Goal: Contribute content: Add original content to the website for others to see

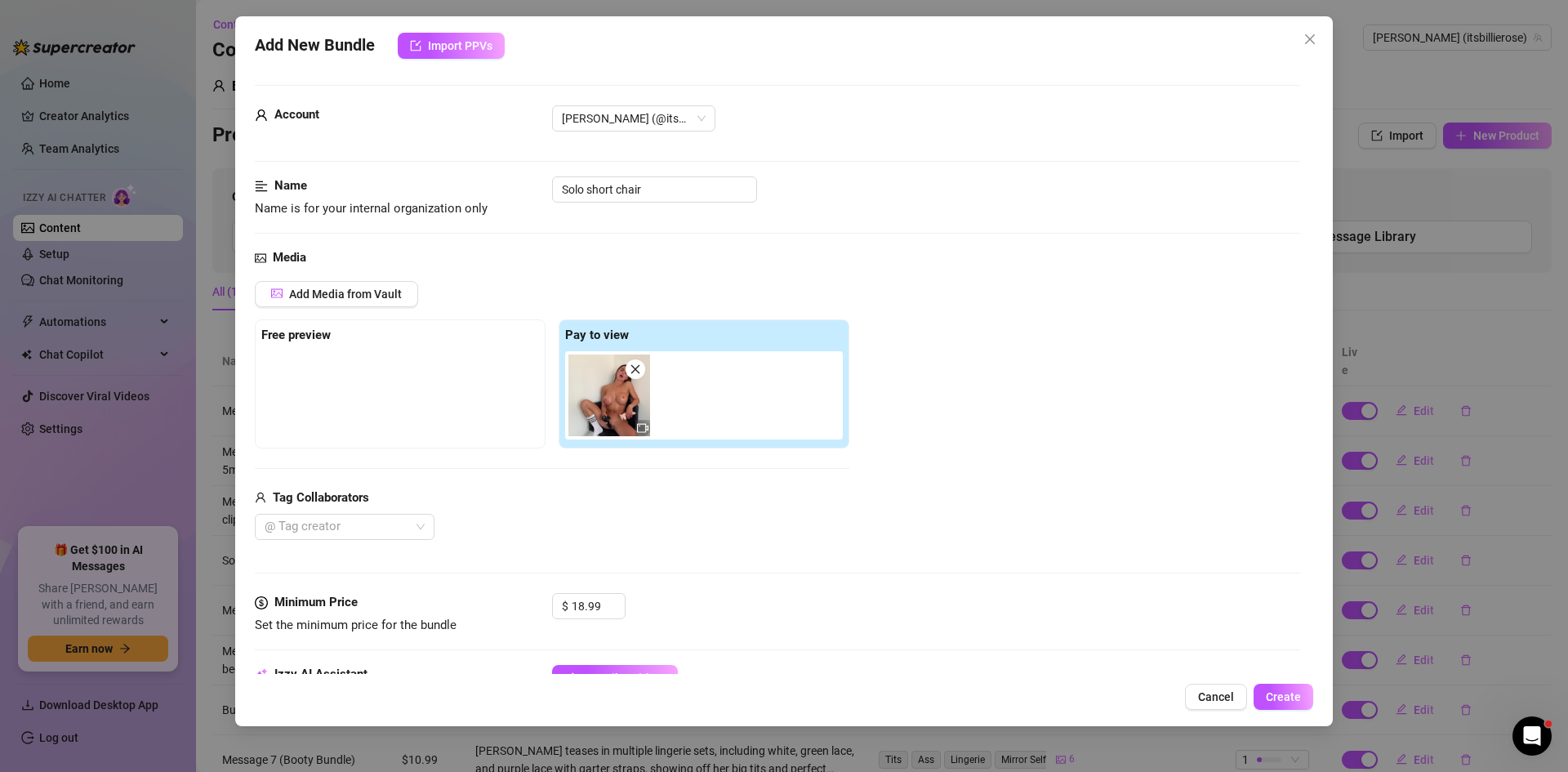
scroll to position [637, 0]
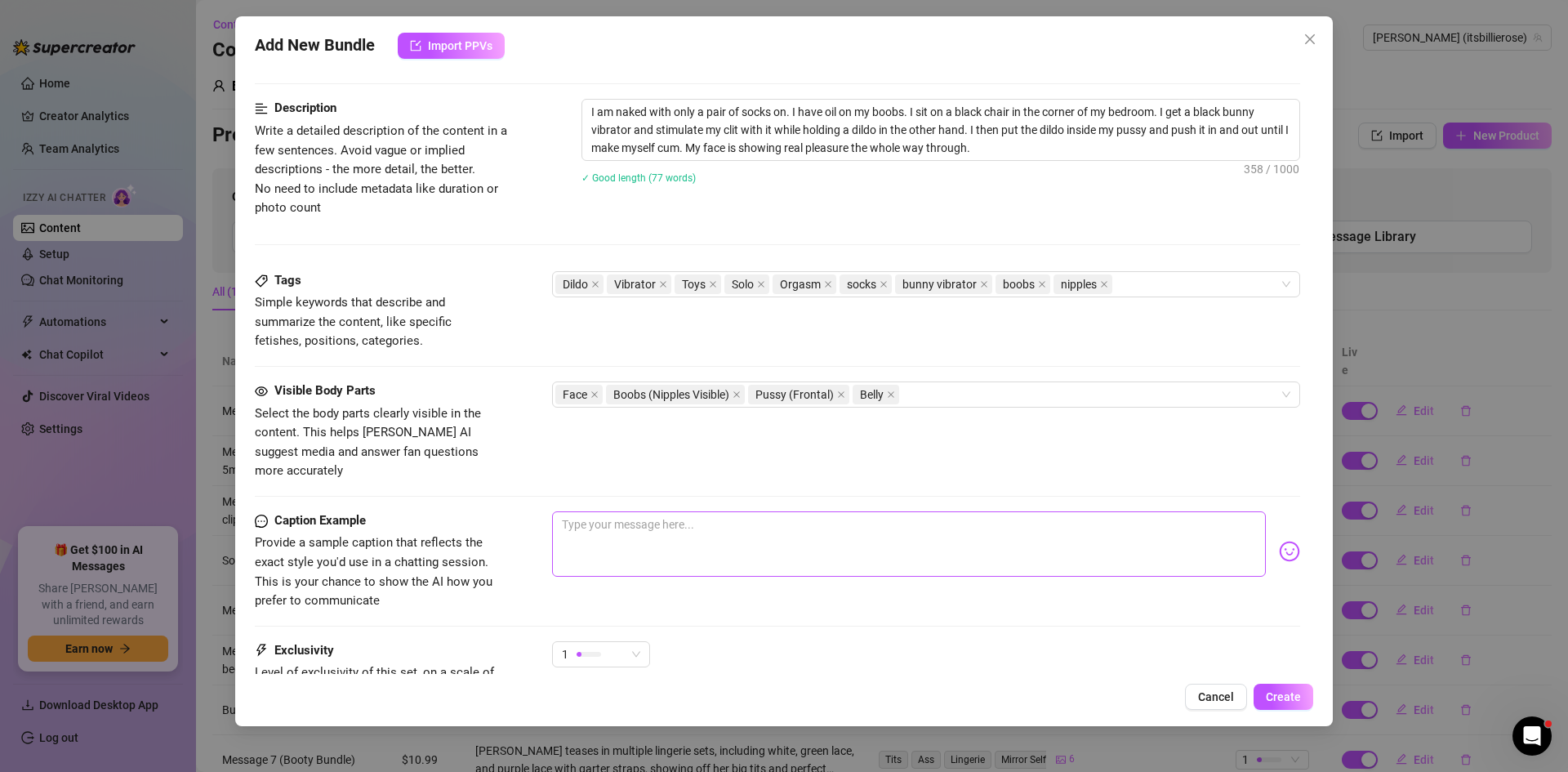
type textarea "F"
type textarea "Type your message here..."
type textarea "Y"
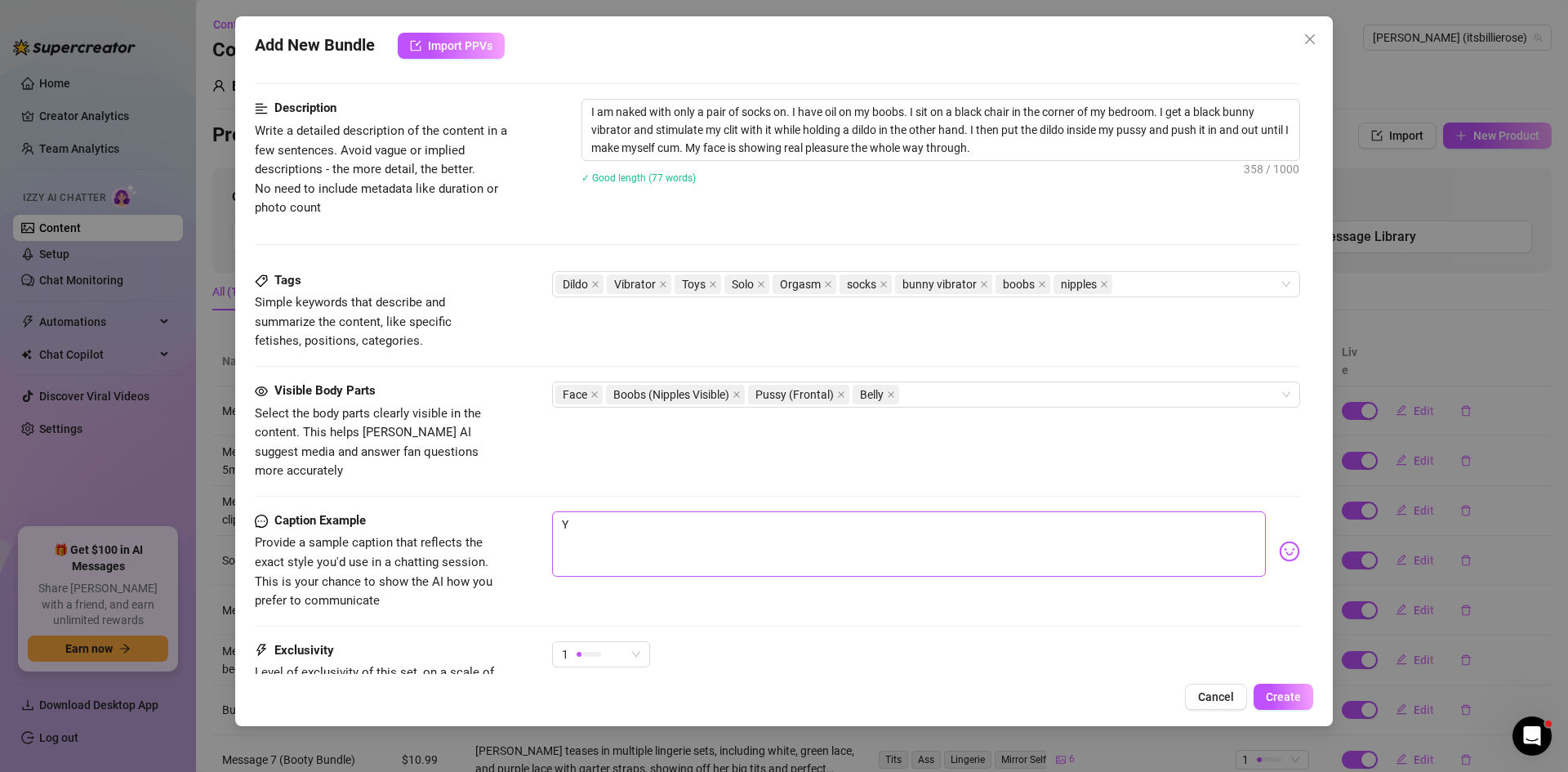
type textarea "Yo"
type textarea "You"
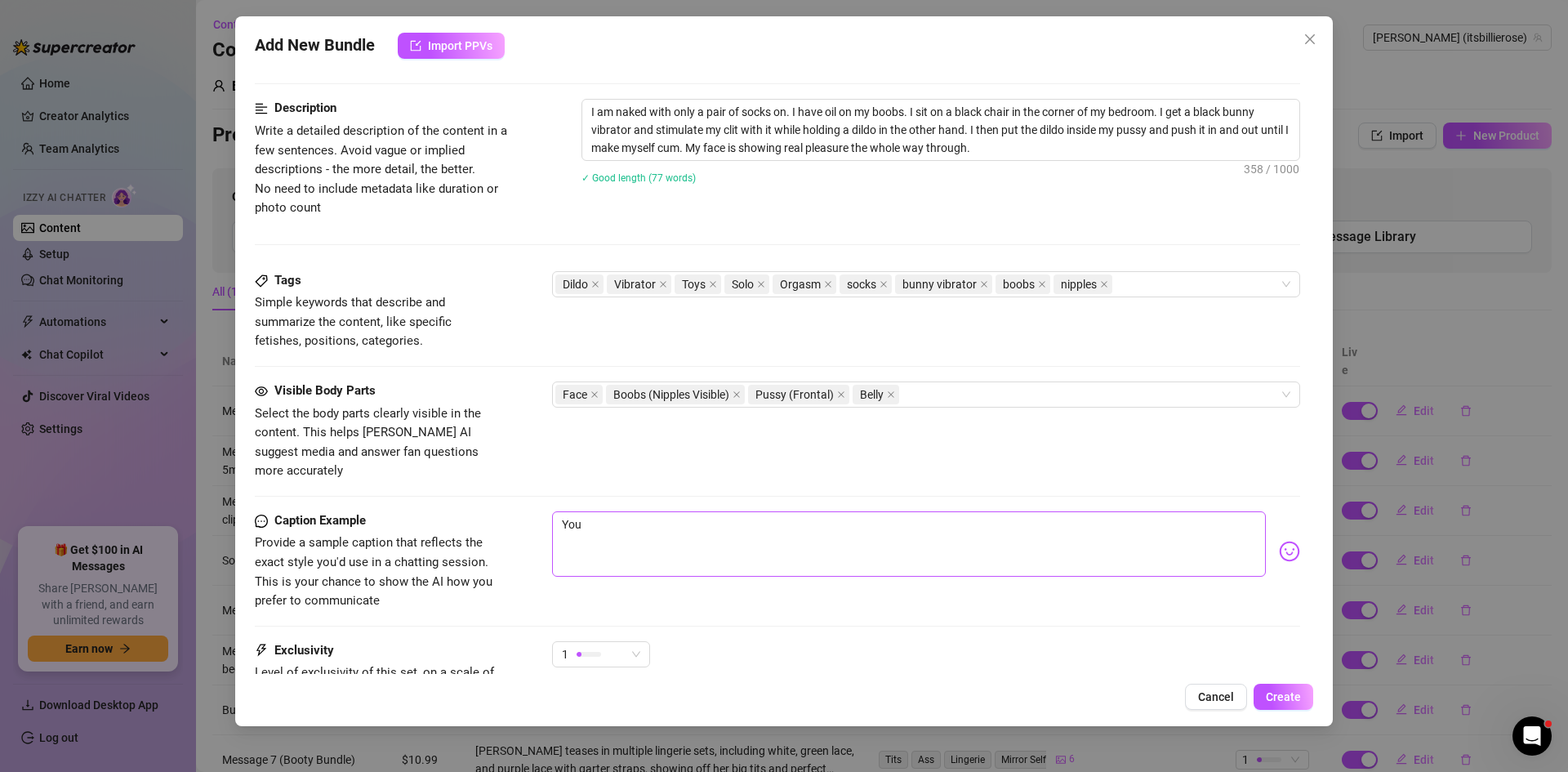
type textarea "You"
type textarea "You c"
type textarea "You ca"
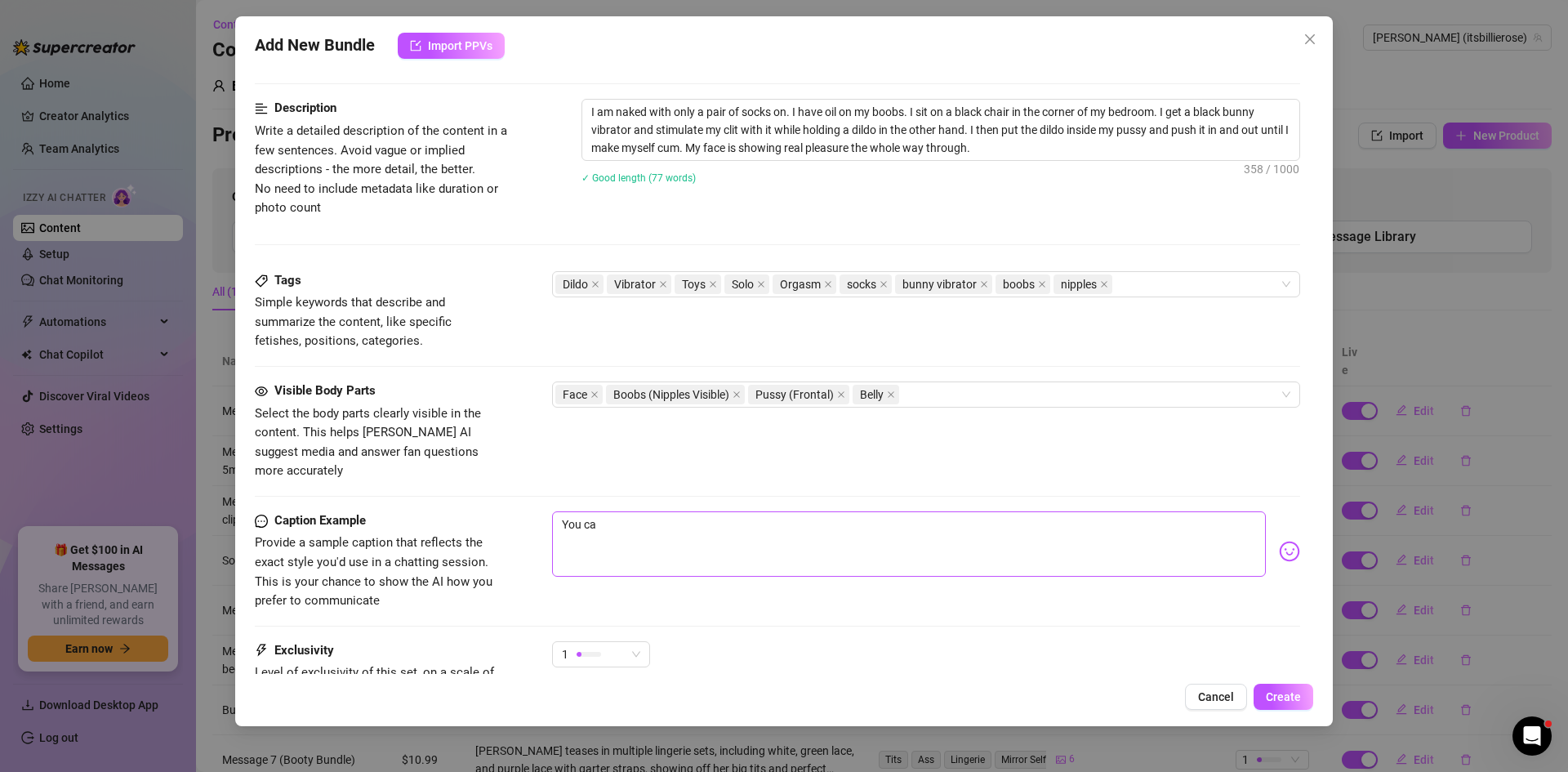
type textarea "You cau"
type textarea "You caug"
type textarea "You caugh"
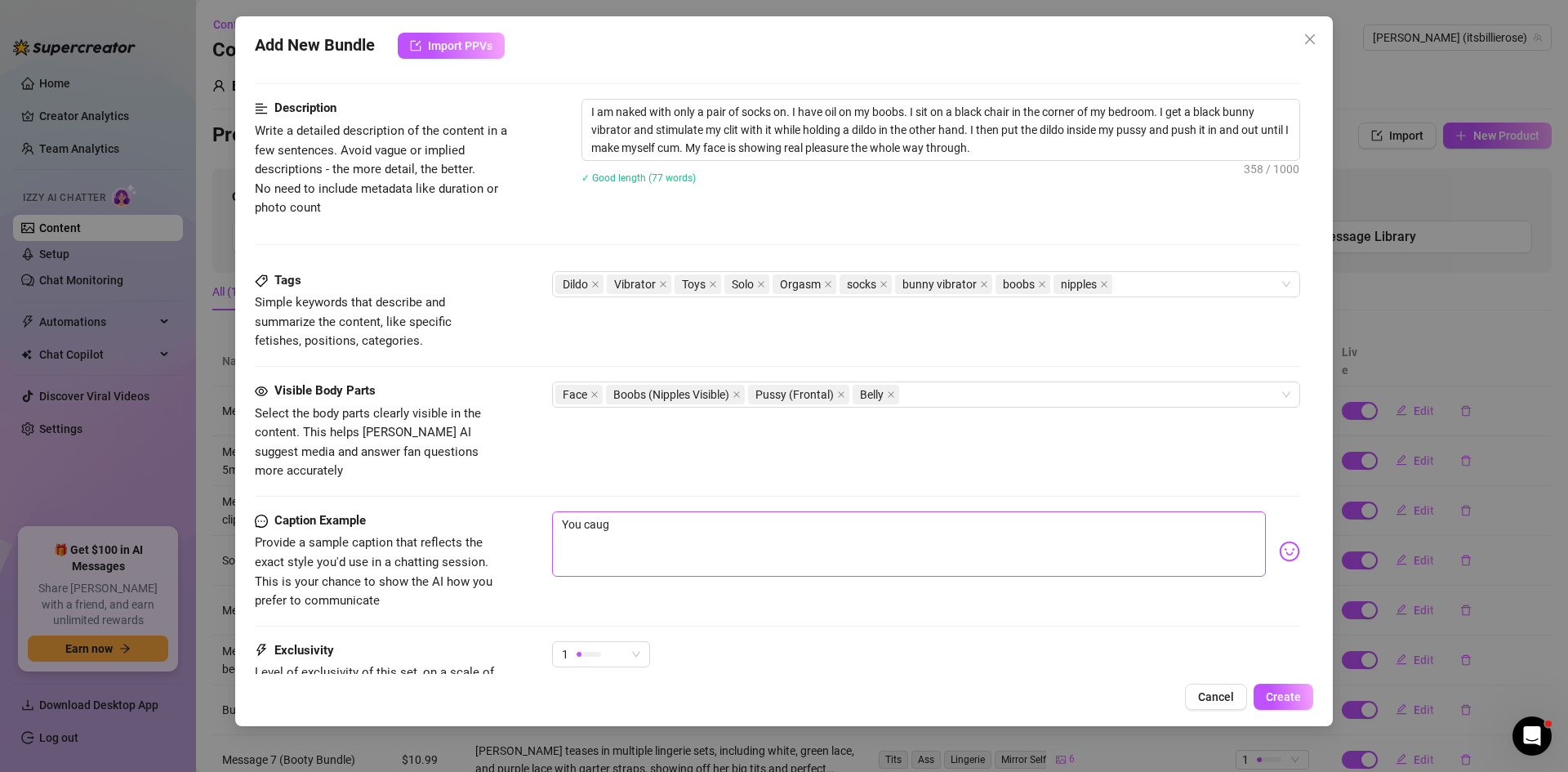
type textarea "You caugh"
type textarea "You caught"
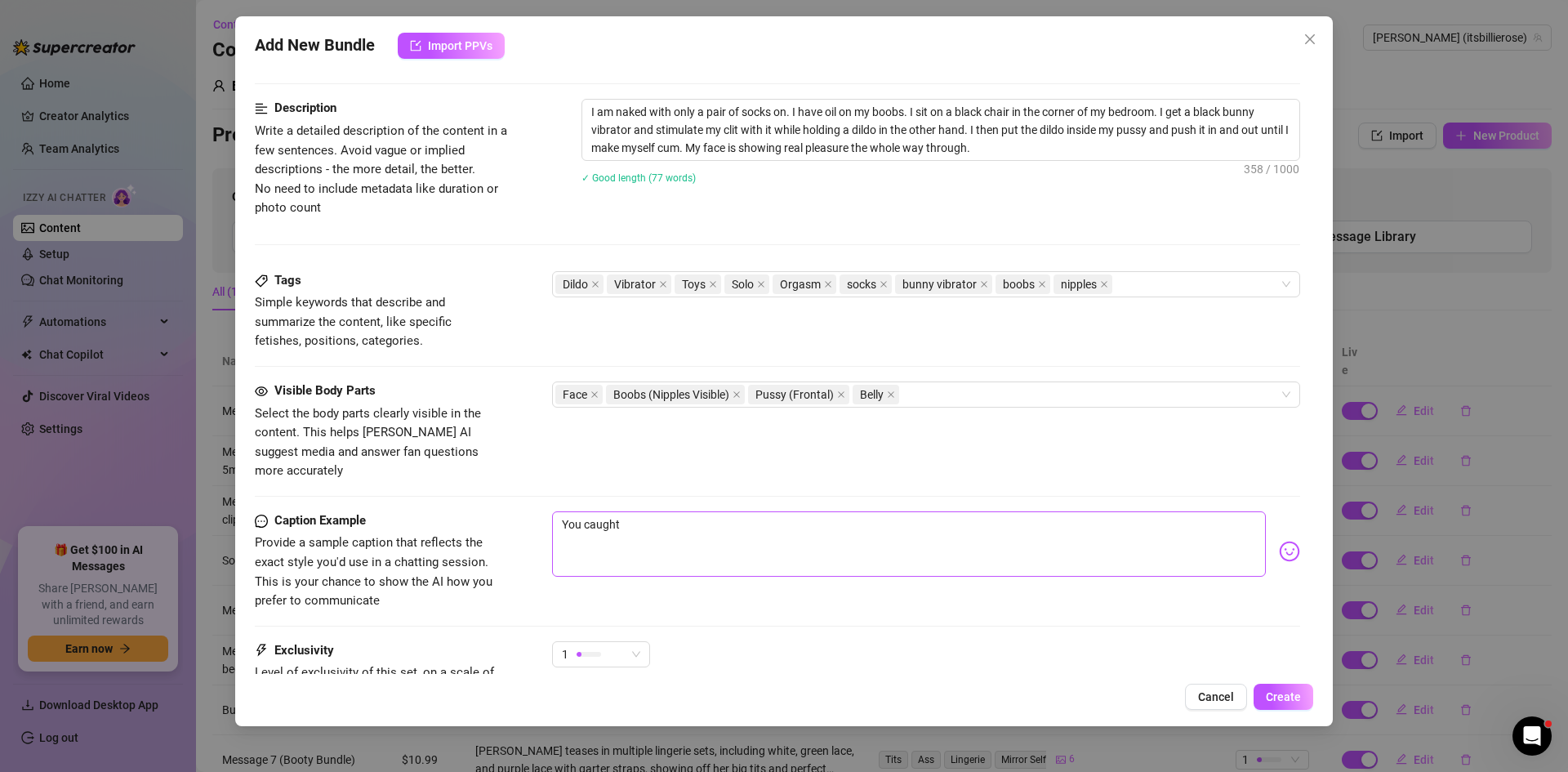
type textarea "You caught m"
type textarea "You caught me"
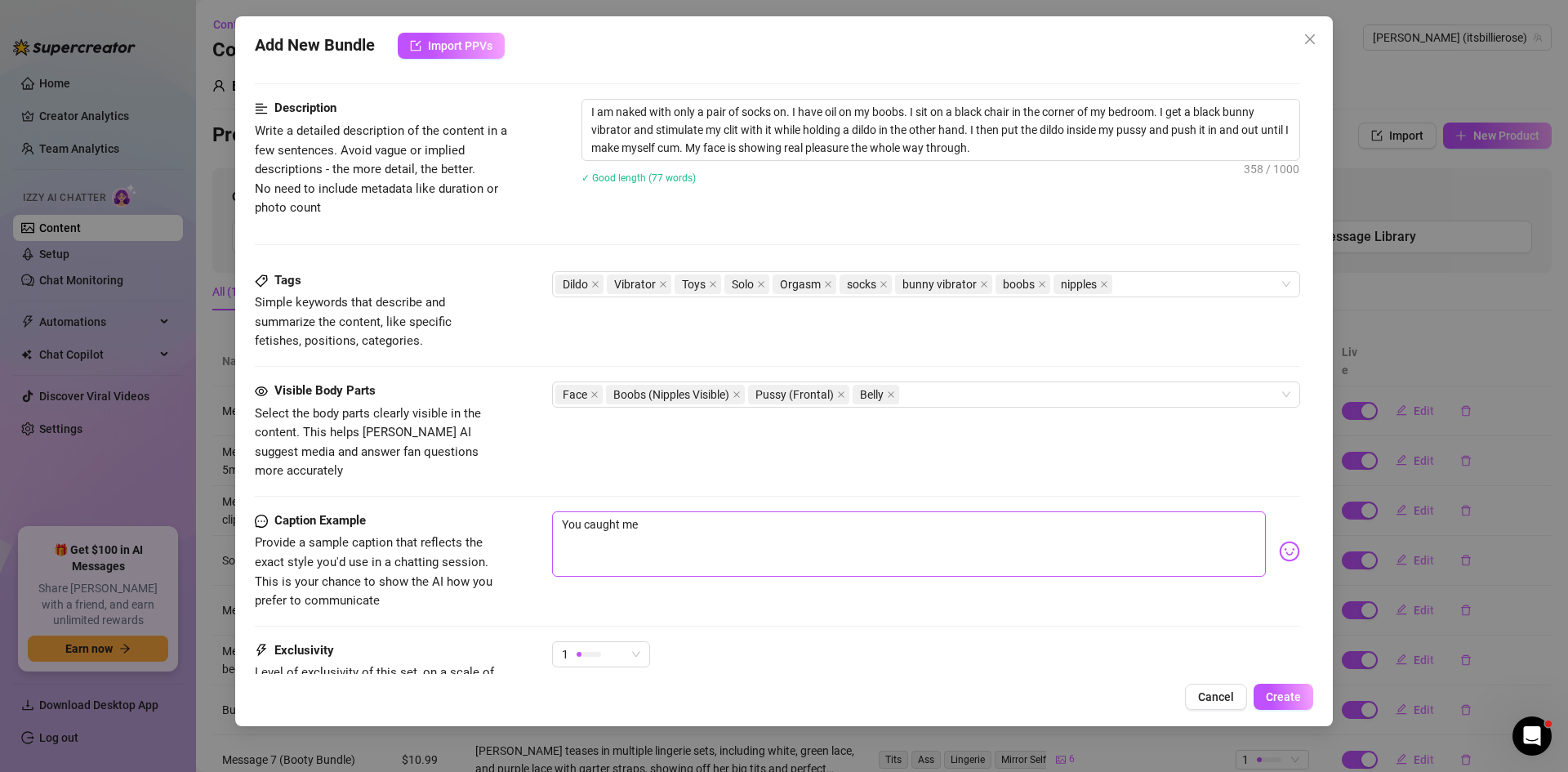
type textarea "You caught me"
type textarea "You caught me i"
type textarea "You caught me in"
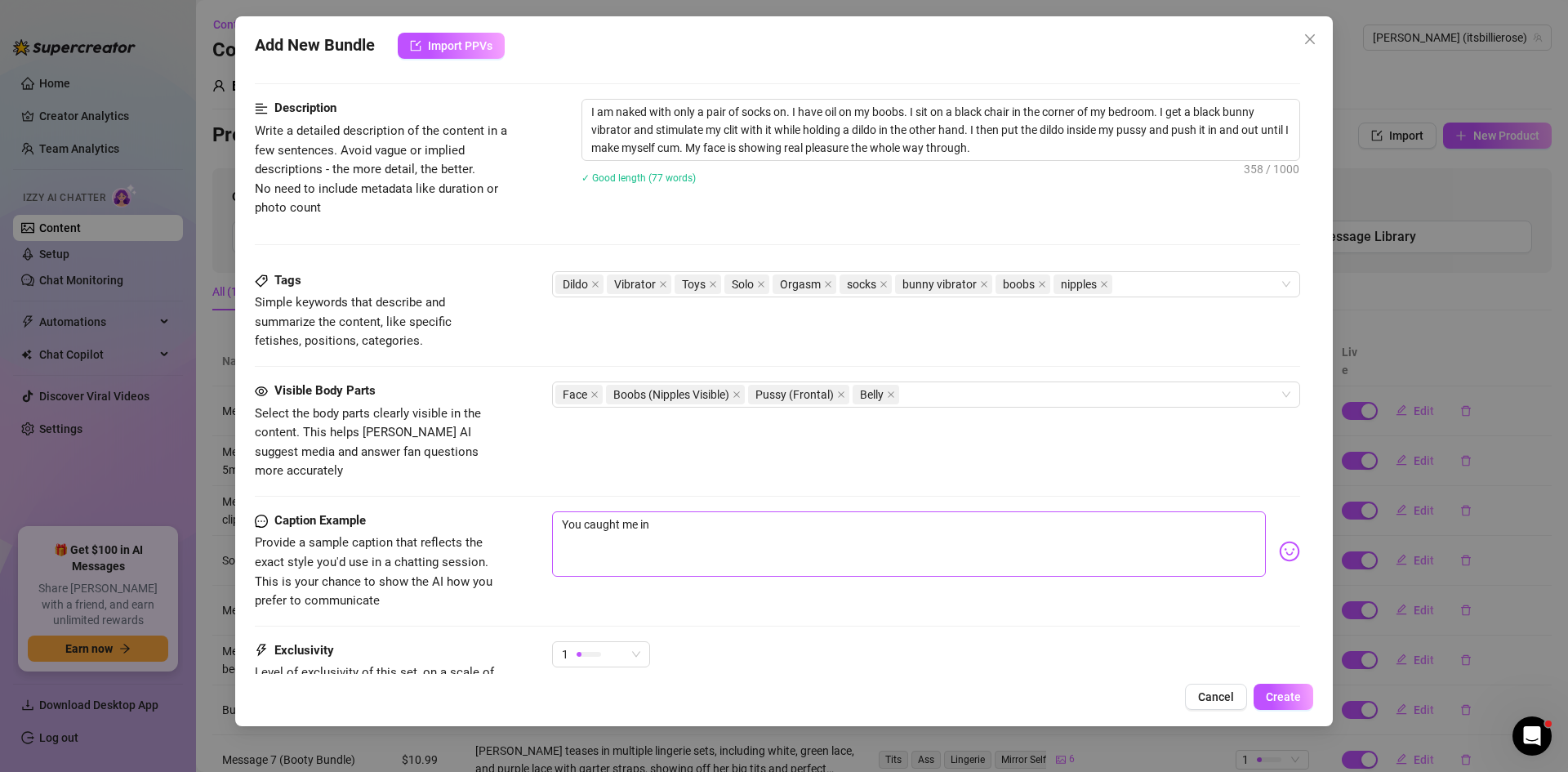
type textarea "You caught me in"
type textarea "You caught me in a"
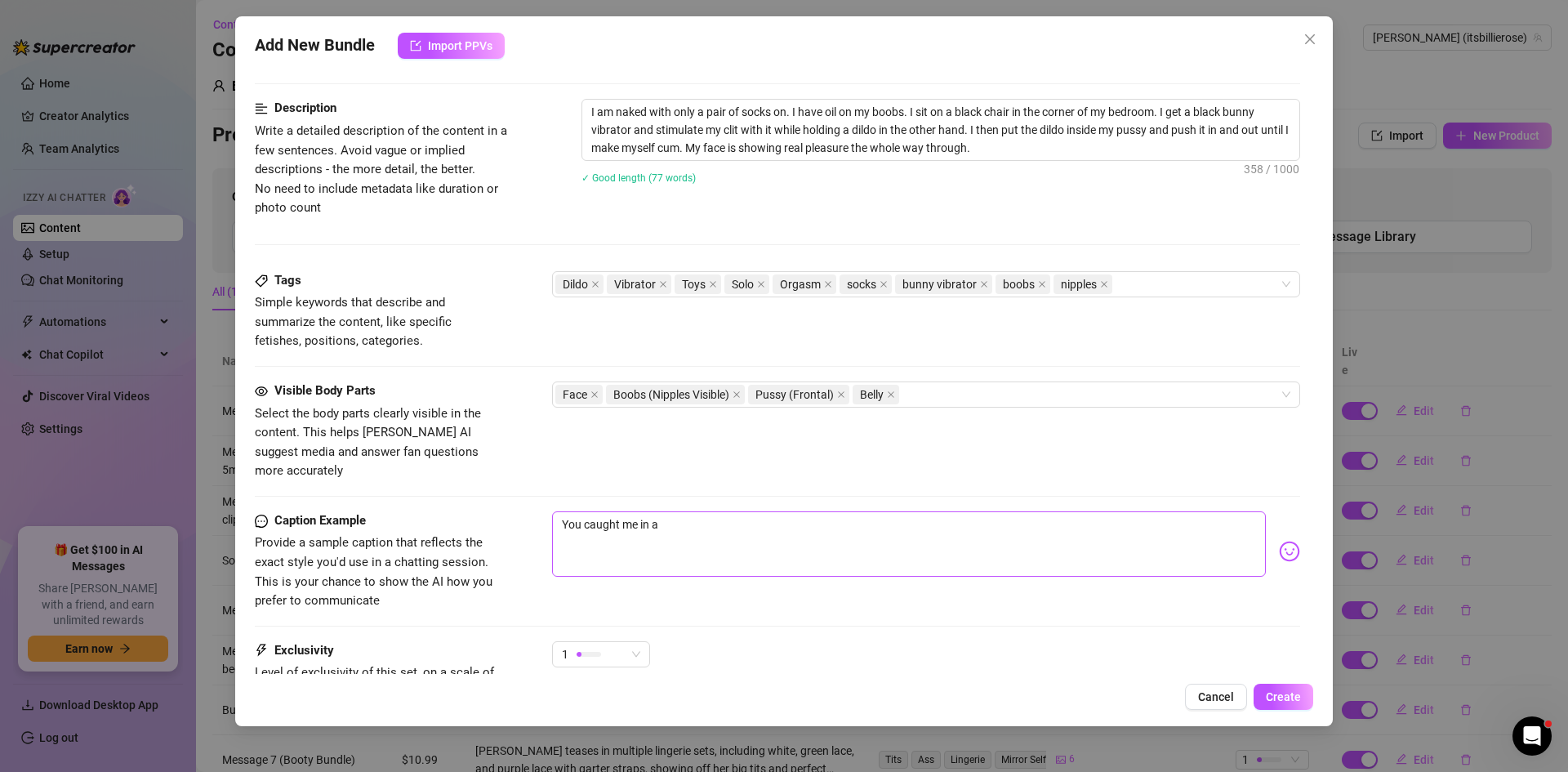
type textarea "You caught me in a"
type textarea "You caught me in a r"
type textarea "You caught me in a re"
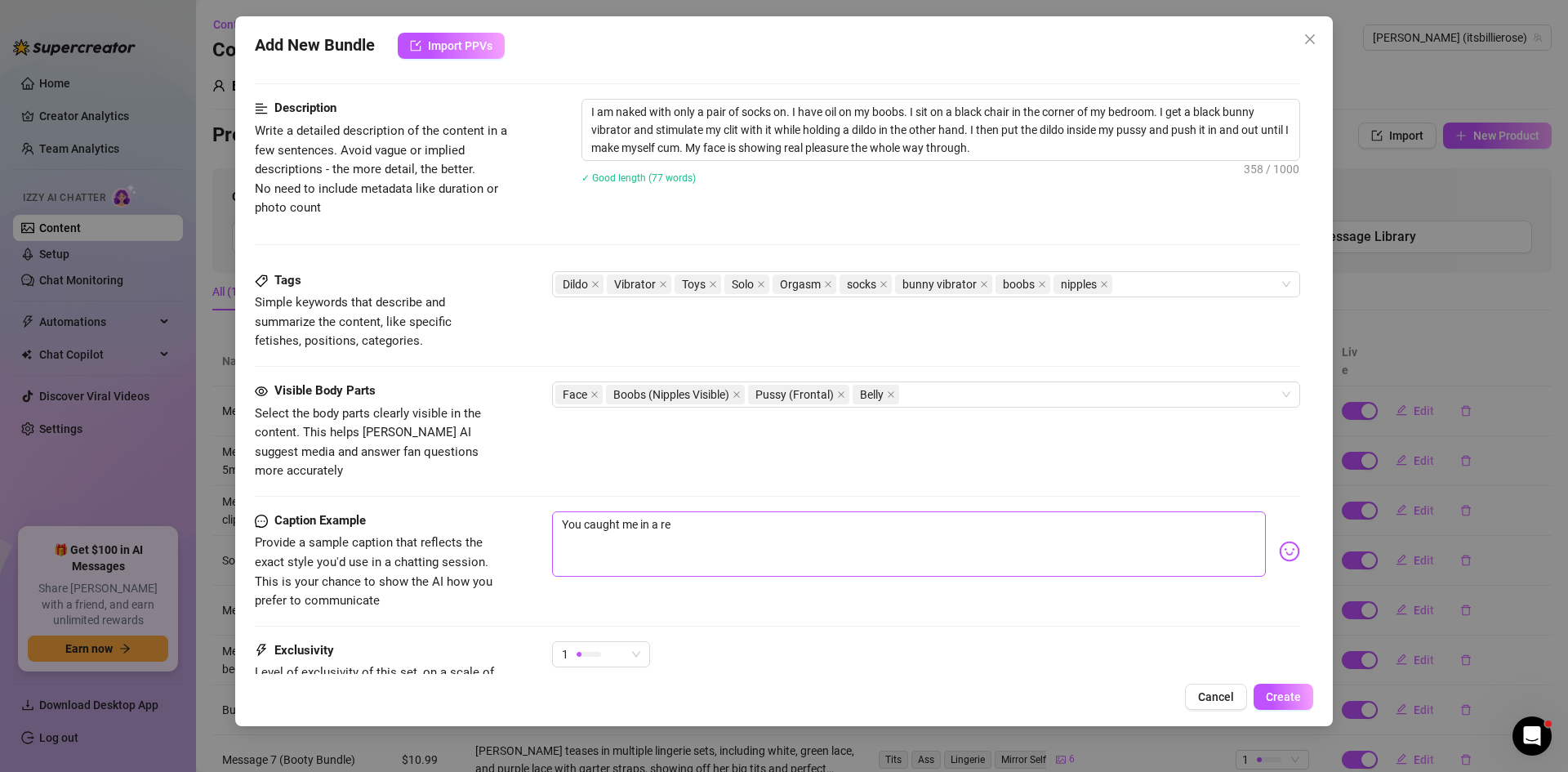
type textarea "You caught me in a rea"
type textarea "You caught me in a real"
type textarea "You caught me in a reall"
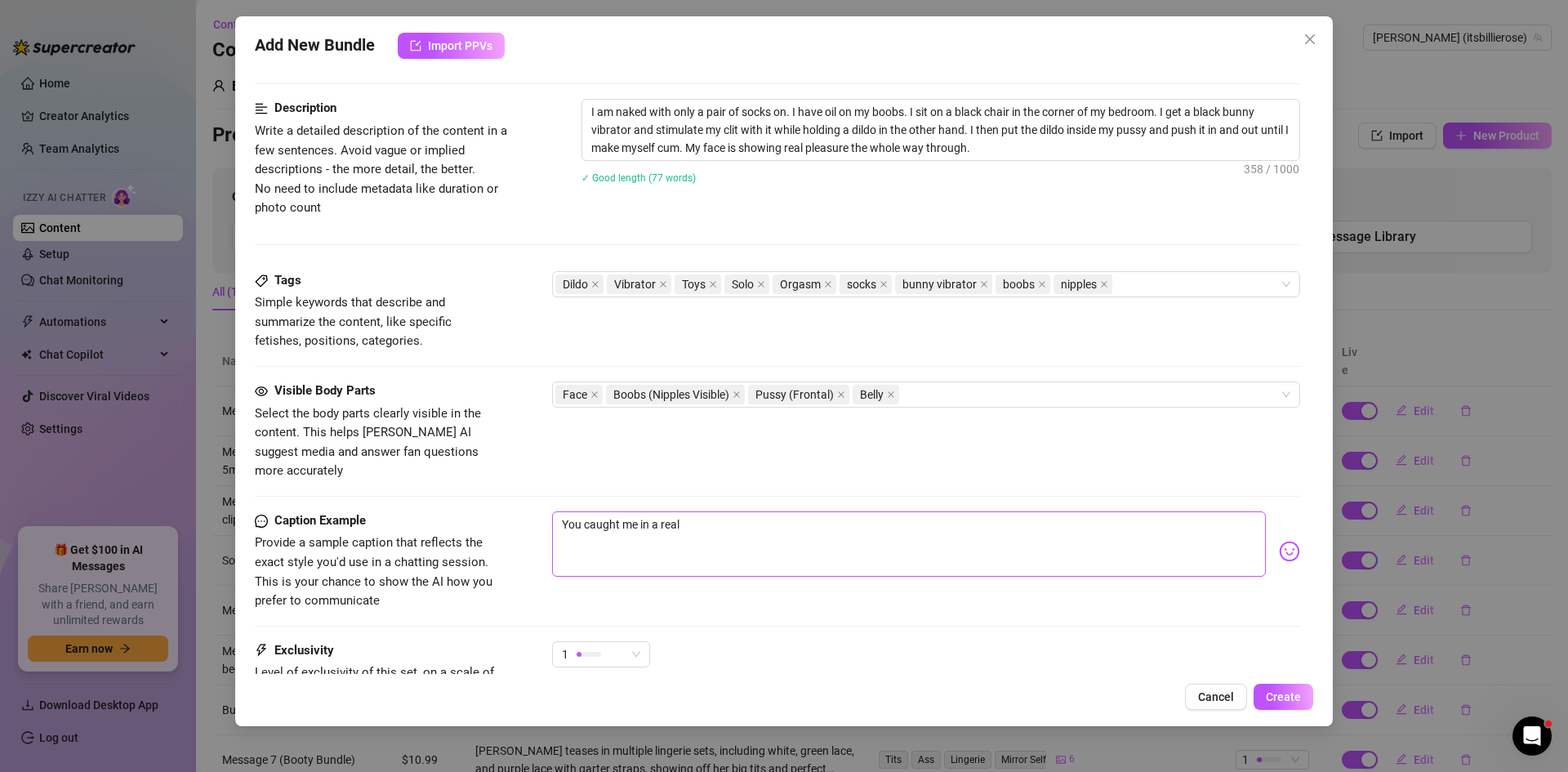
type textarea "You caught me in a reall"
type textarea "You caught me in a really"
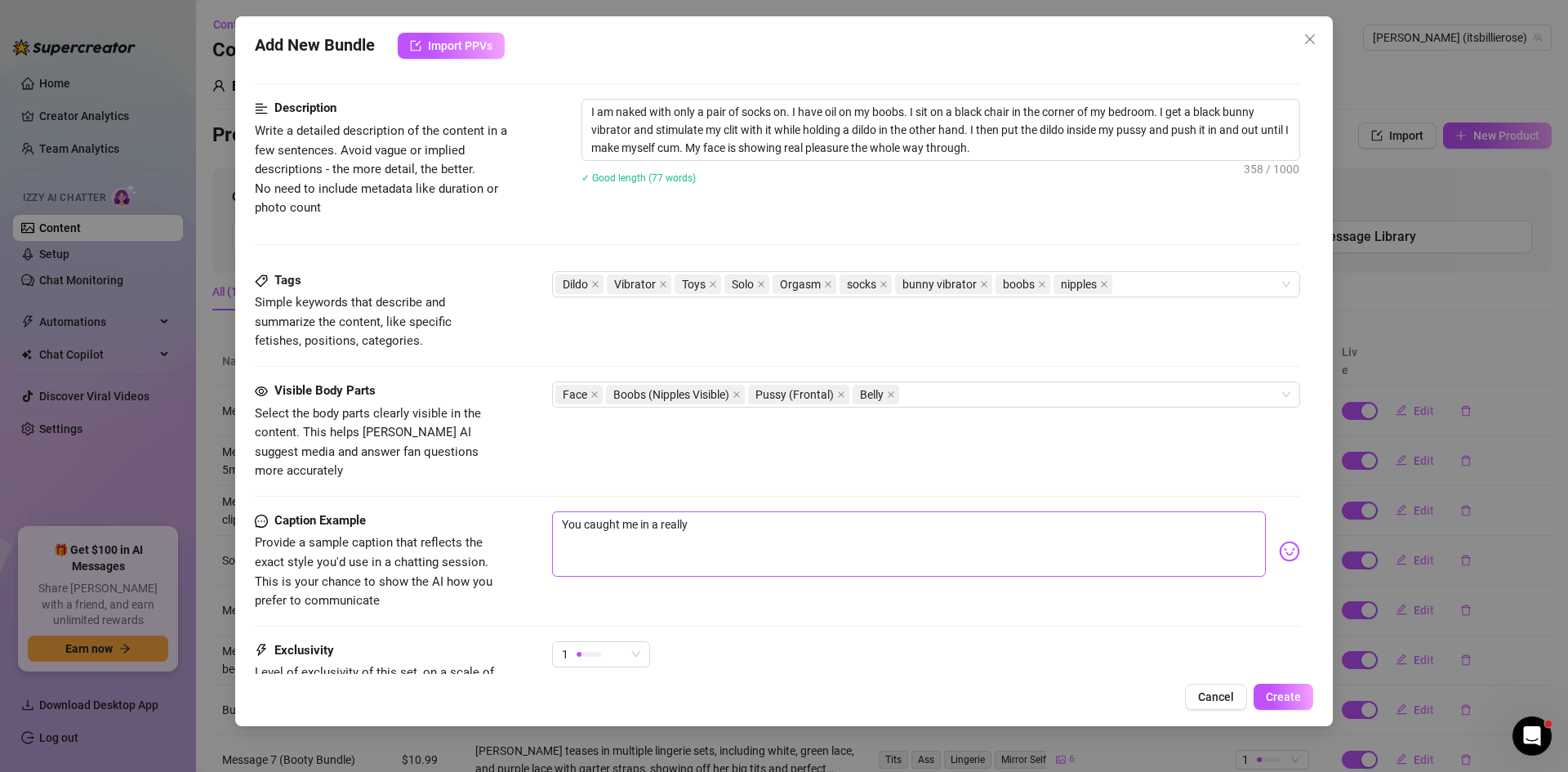
type textarea "You caught me in a really h"
type textarea "You caught me in a really ho"
type textarea "You caught me in a really hor"
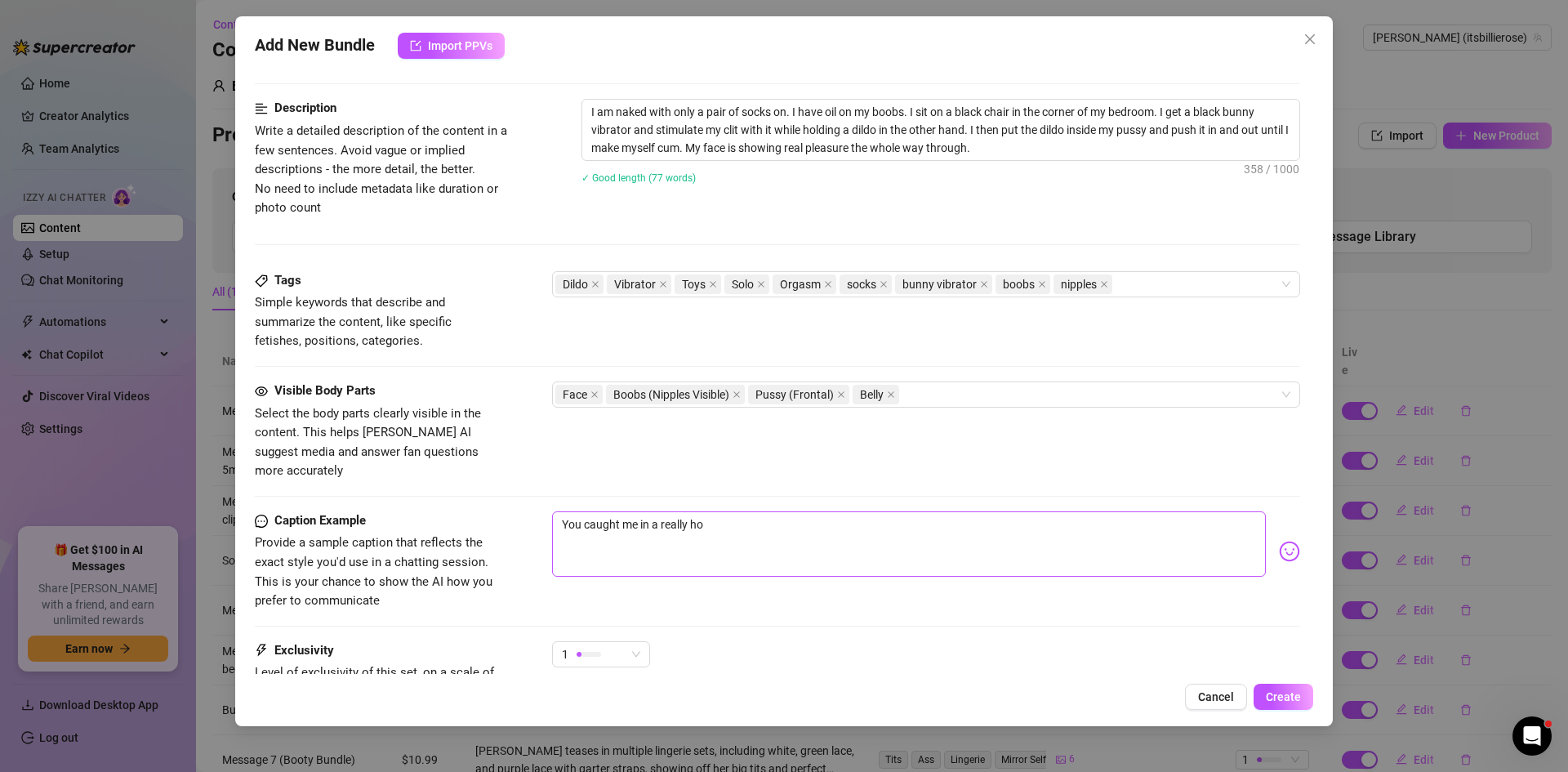
type textarea "You caught me in a really hor"
type textarea "You caught me in a really horn"
type textarea "You caught me in a really horny"
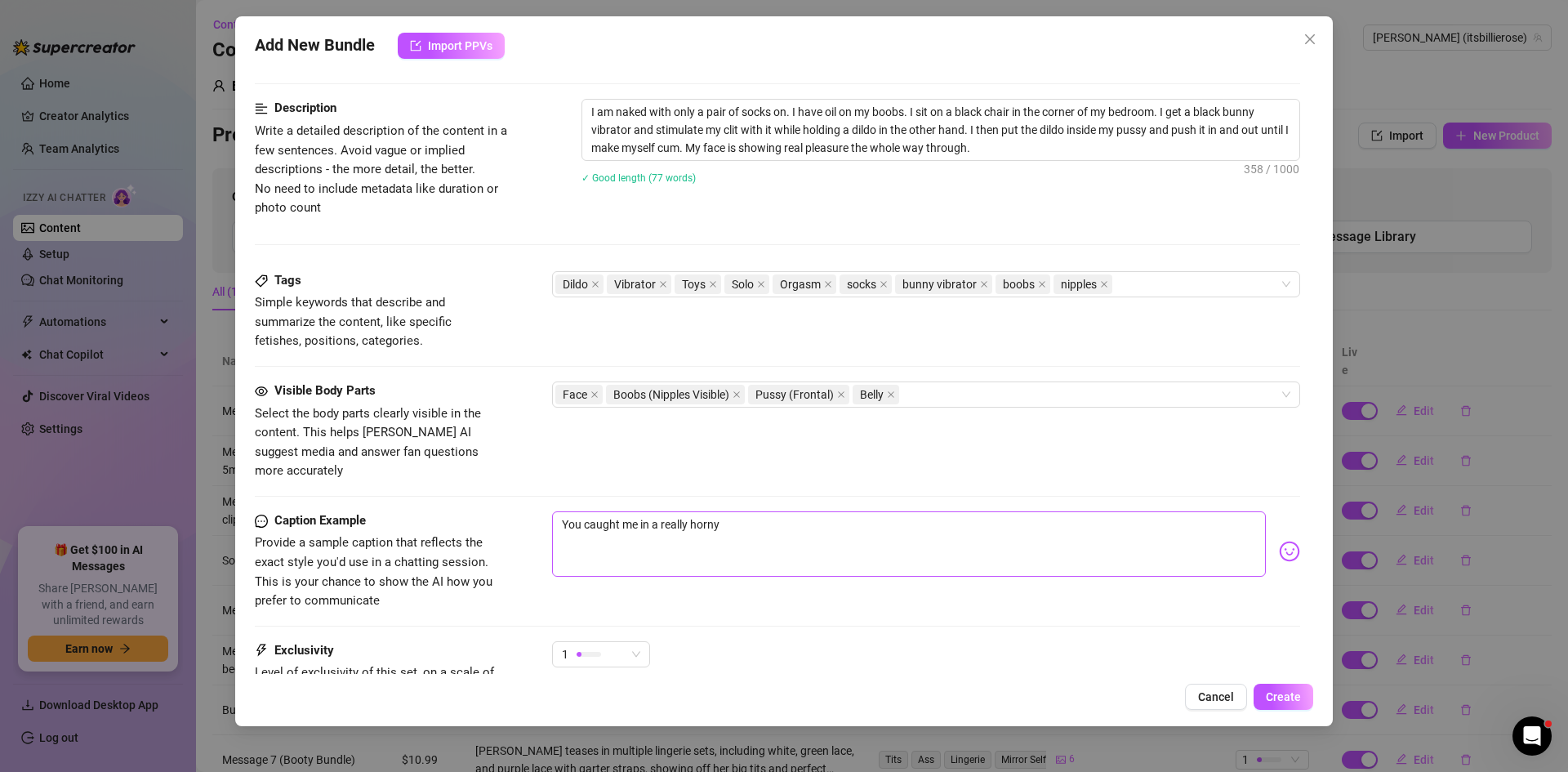
type textarea "You caught me in a really horny"
type textarea "You caught me in a really horny m"
type textarea "You caught me in a really horny mo"
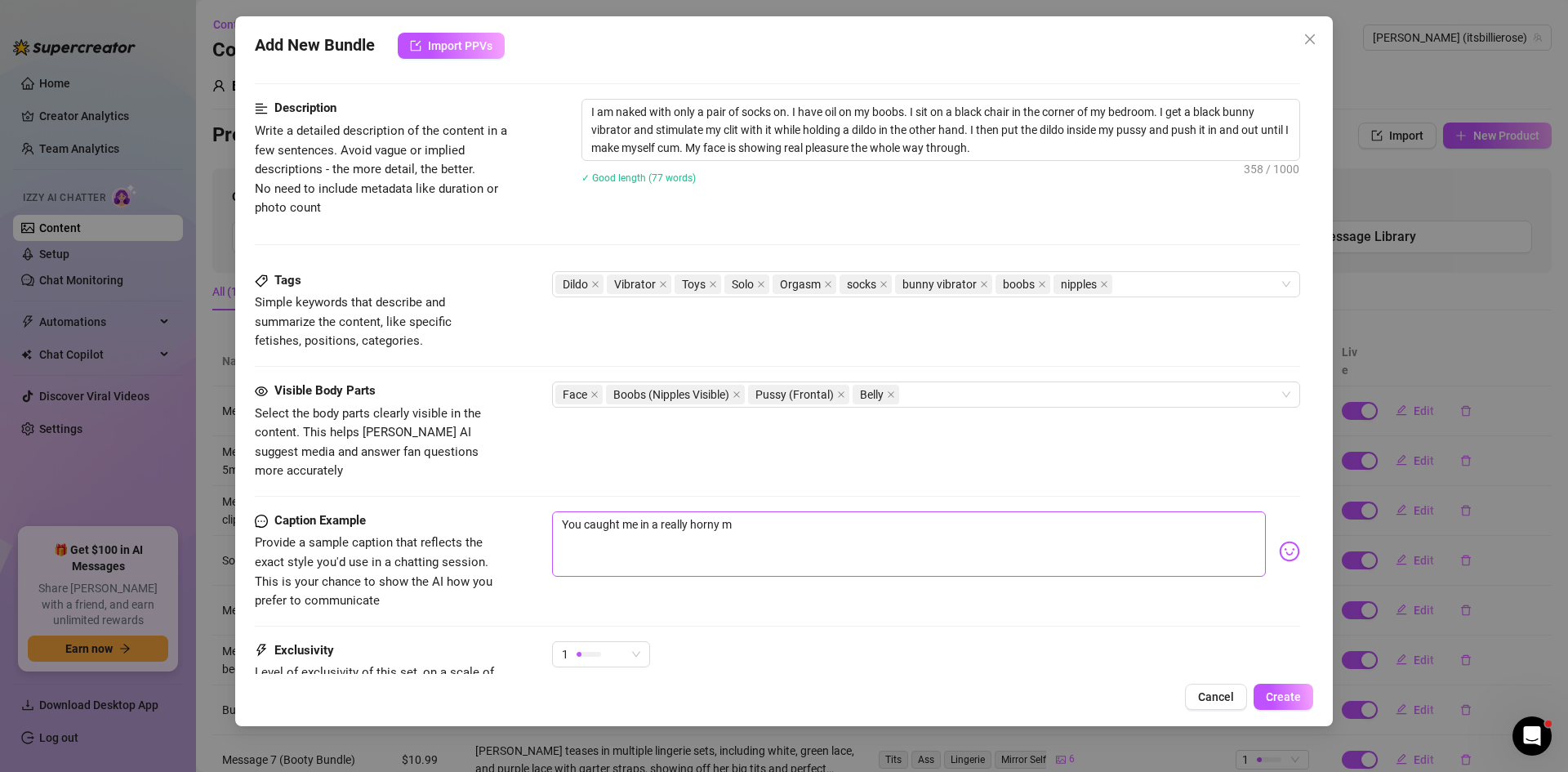
type textarea "You caught me in a really horny mo"
type textarea "You caught me in a really horny moo"
type textarea "You caught me in a really horny mood"
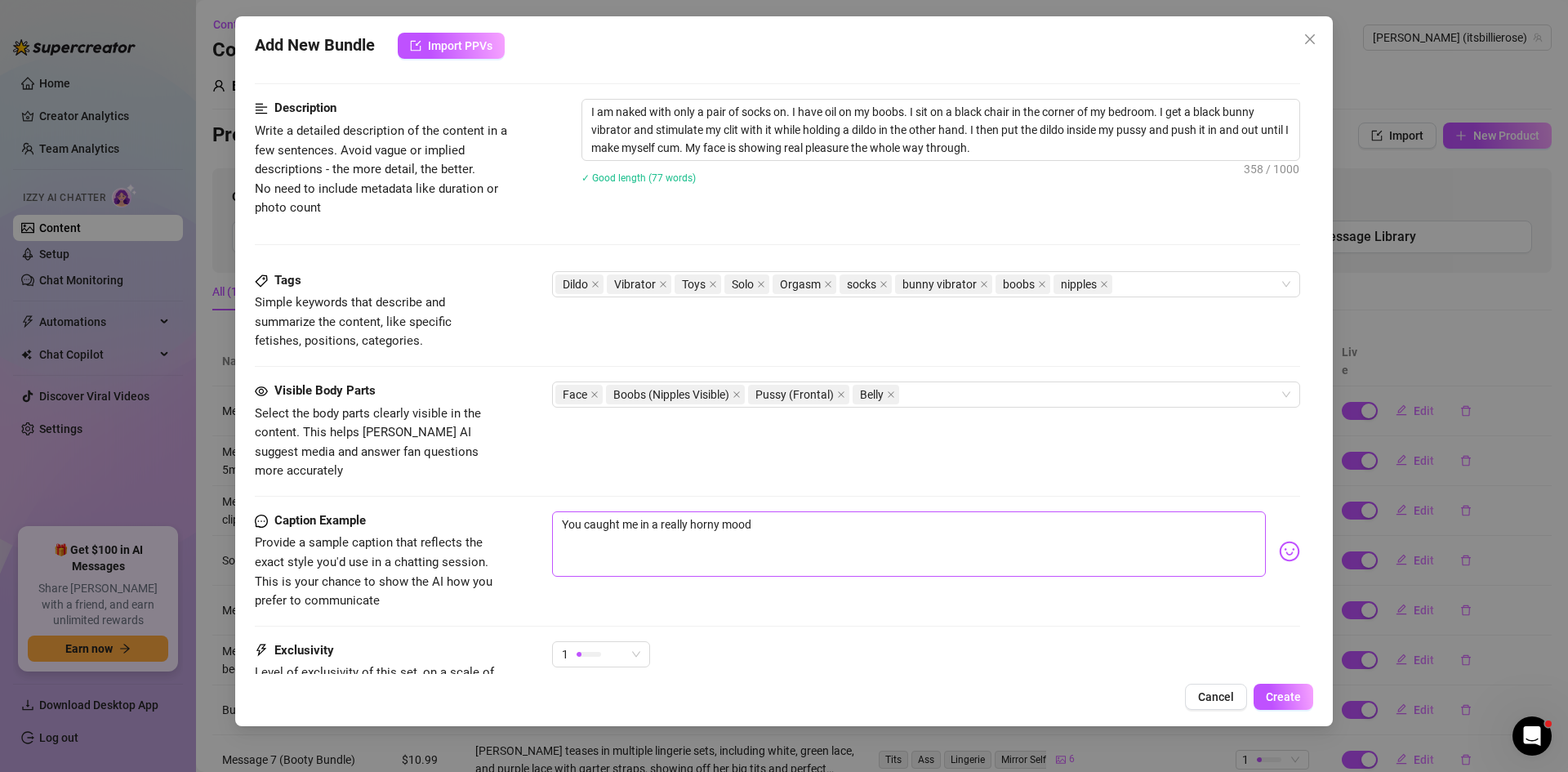
type textarea "You caught me in a really horny mood!"
type textarea "You caught me in a really horny mood! I"
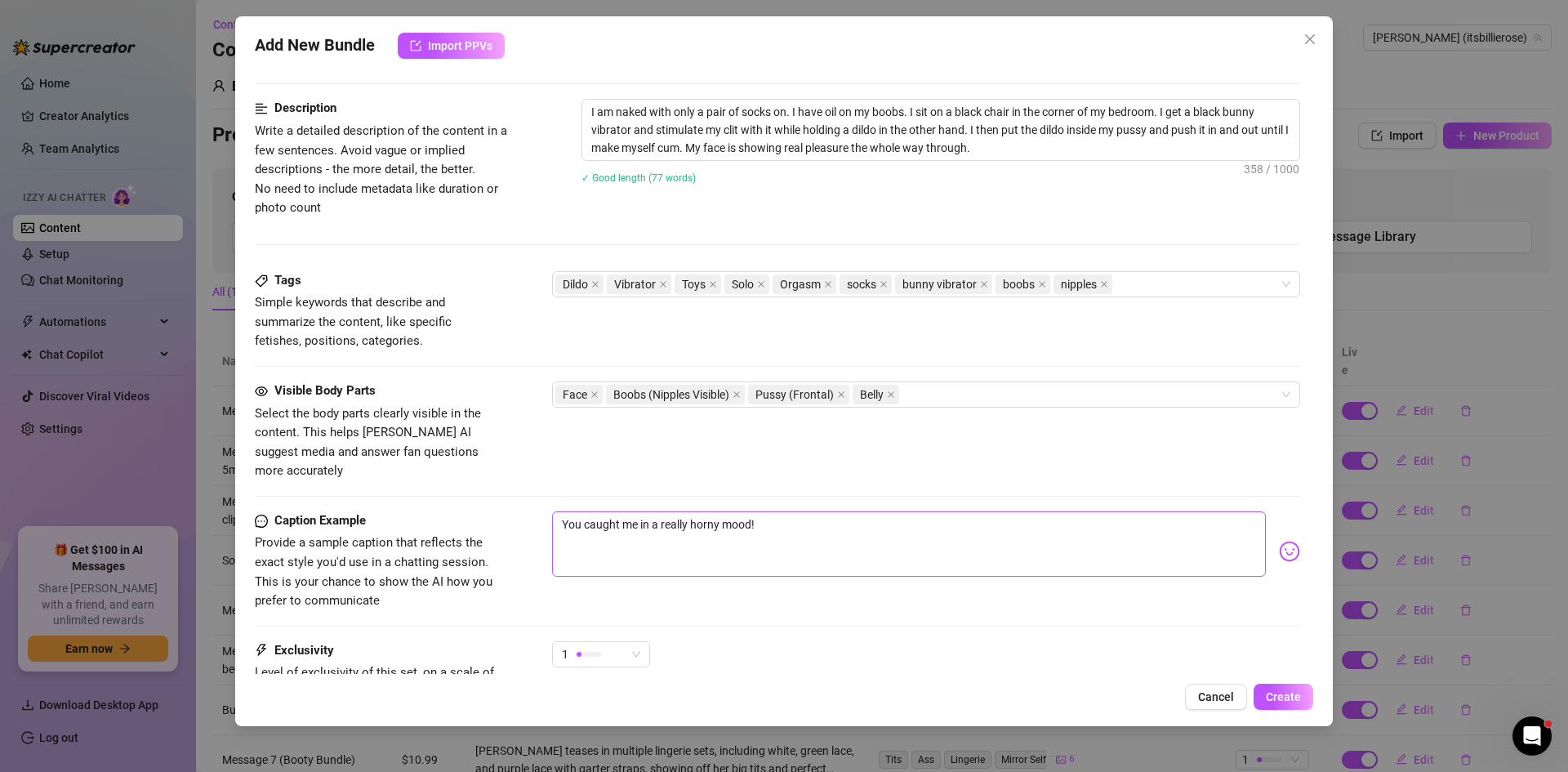
type textarea "You caught me in a really horny mood! I"
type textarea "You caught me in a really horny mood! I j"
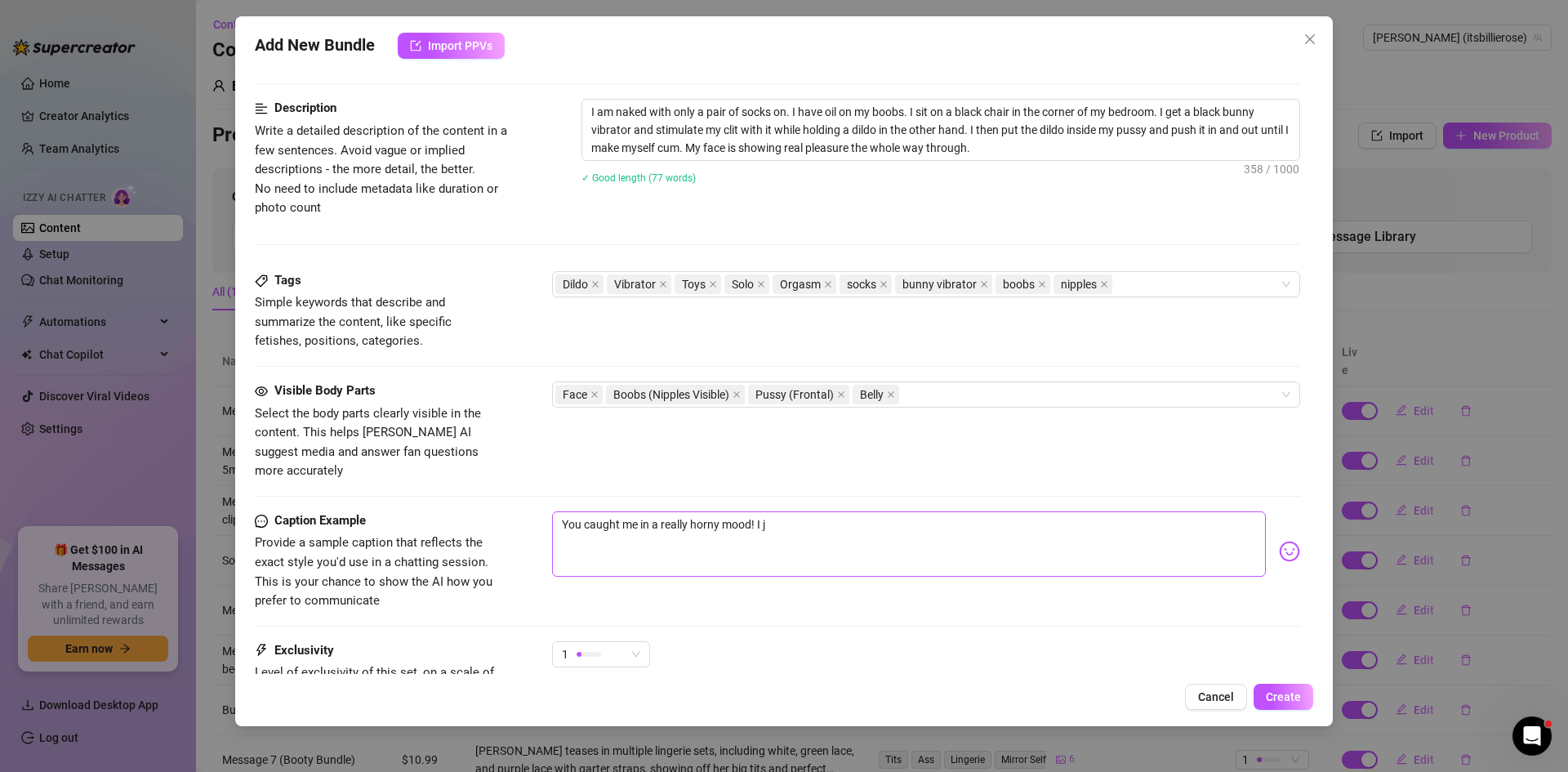
type textarea "You caught me in a really horny mood! I ju"
type textarea "You caught me in a really horny mood! I jus"
type textarea "You caught me in a really horny mood! I just"
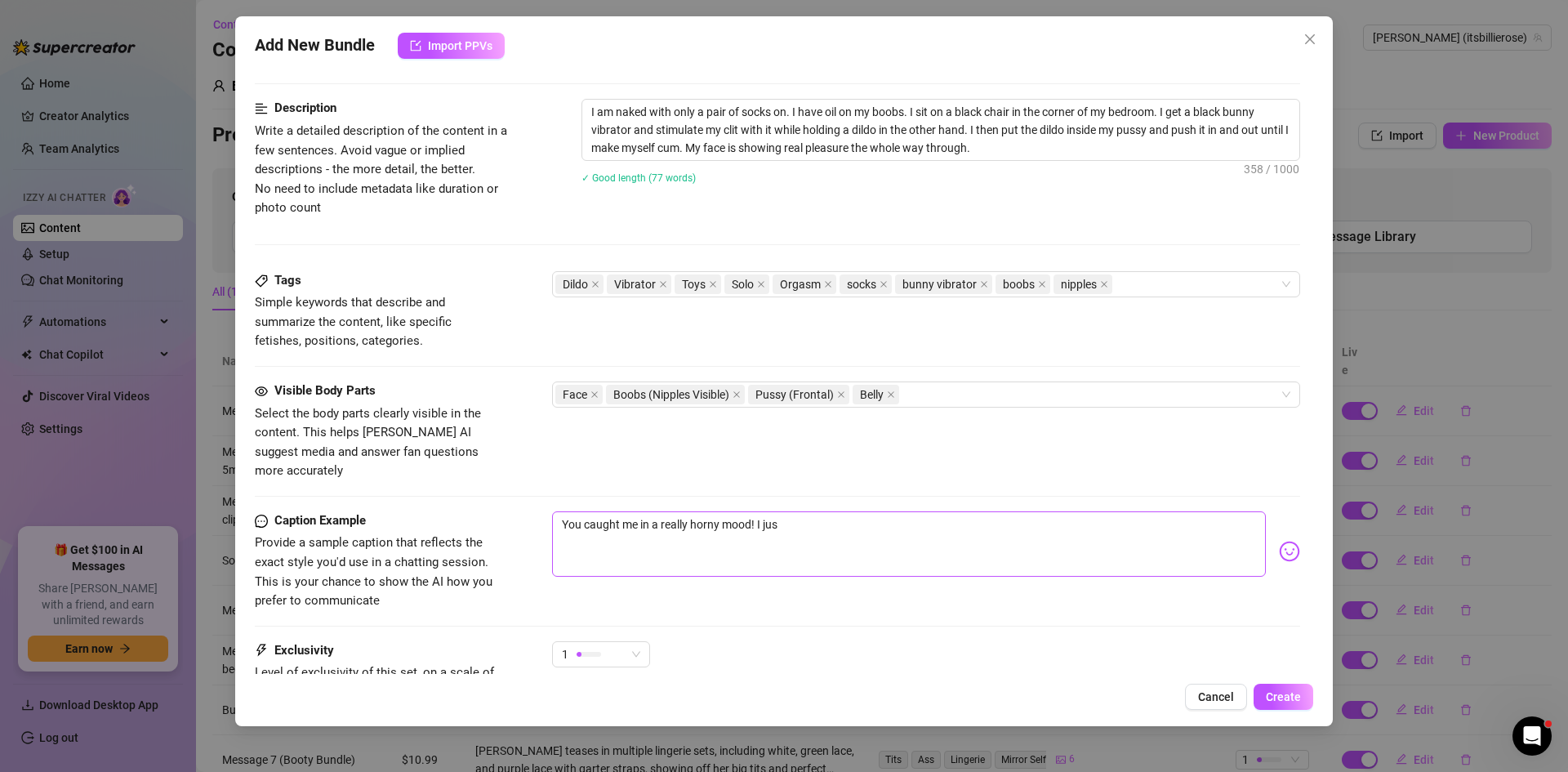
type textarea "You caught me in a really horny mood! I just"
type textarea "You caught me in a really horny mood! I just c"
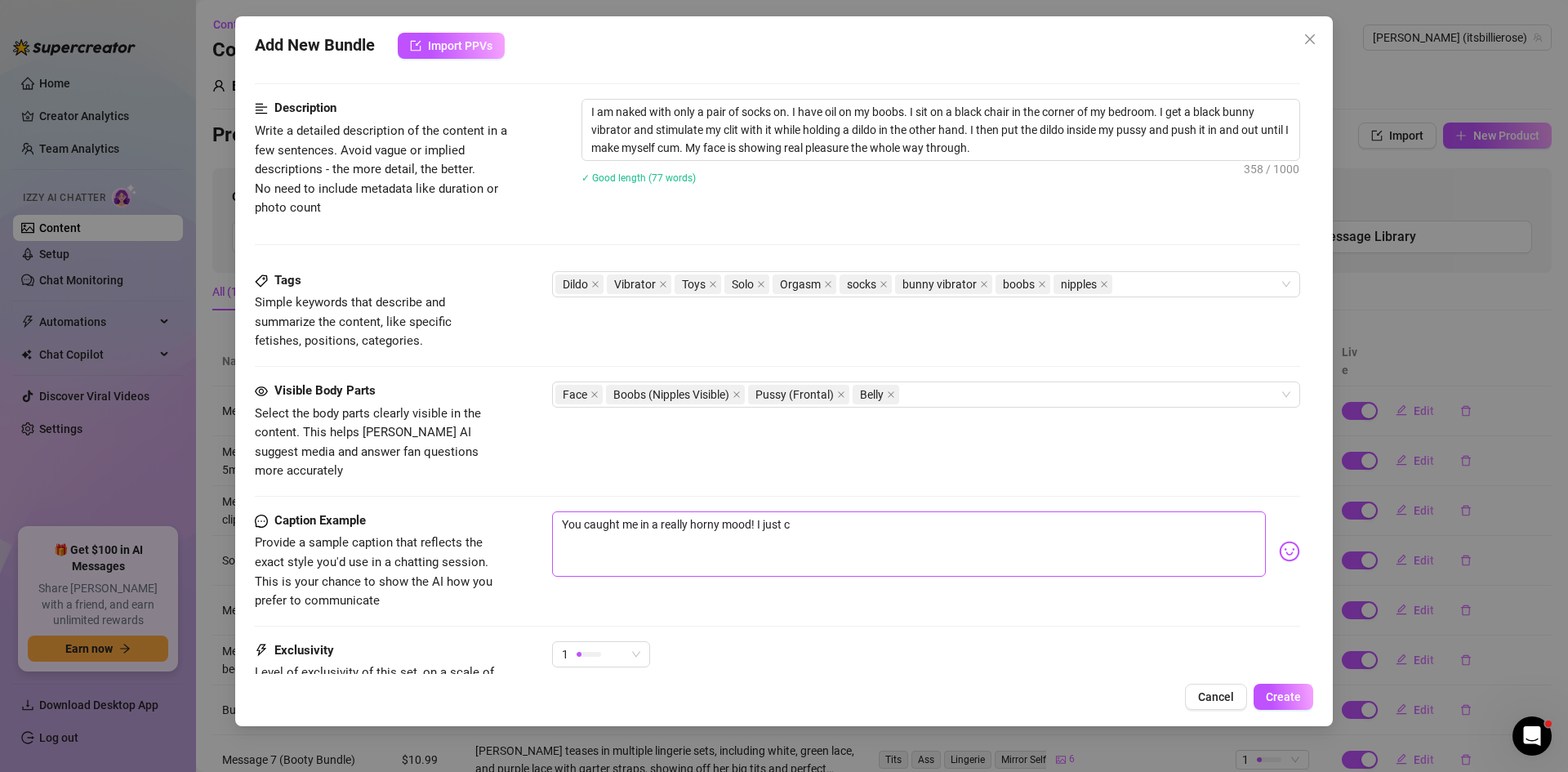
type textarea "You caught me in a really horny mood! I just co"
type textarea "You caught me in a really horny mood! I just cou"
type textarea "You caught me in a really horny mood! I just coul"
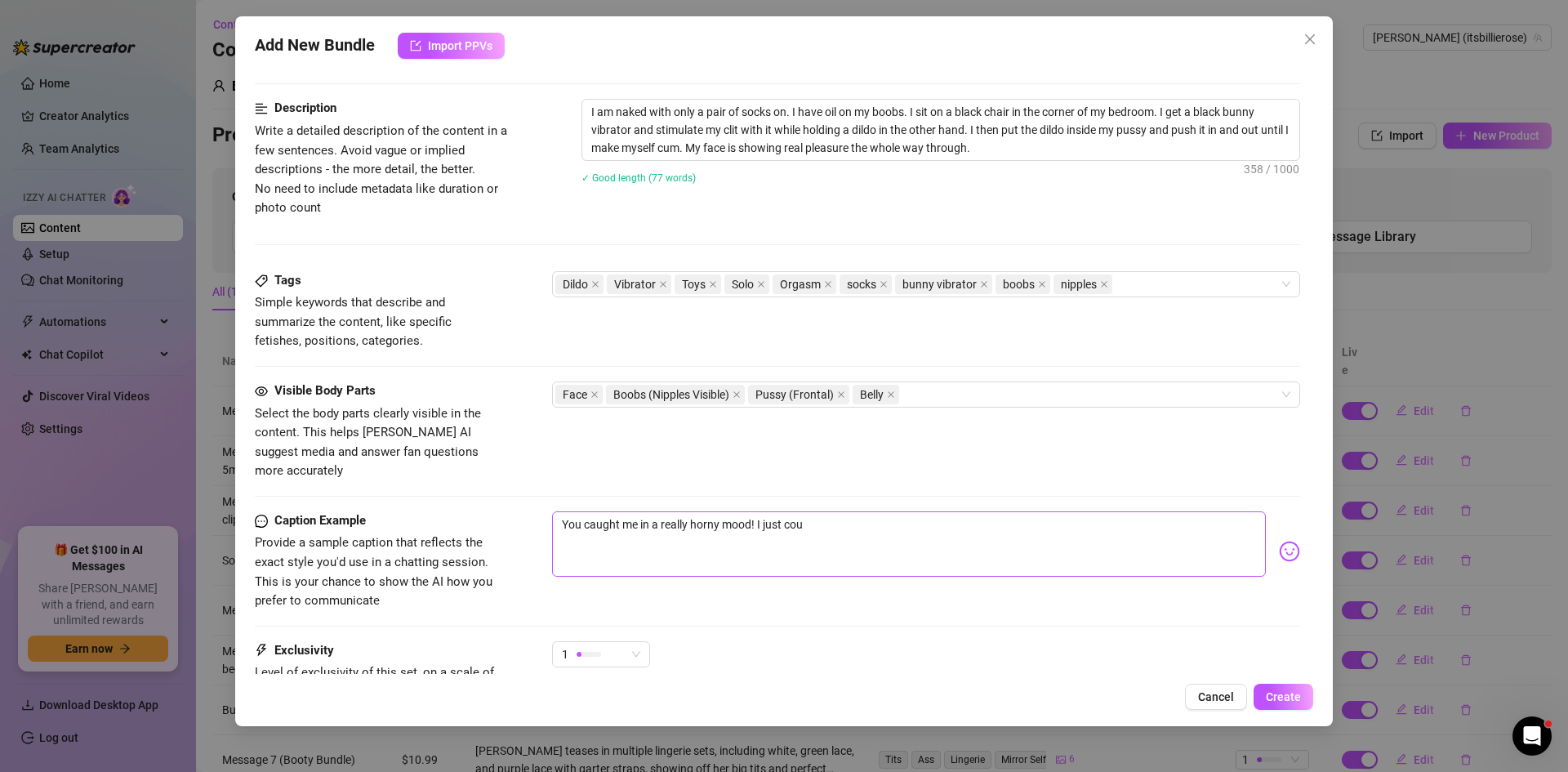
type textarea "You caught me in a really horny mood! I just coul"
type textarea "You caught me in a really horny mood! I just could"
type textarea "You caught me in a really horny mood! I just couldn"
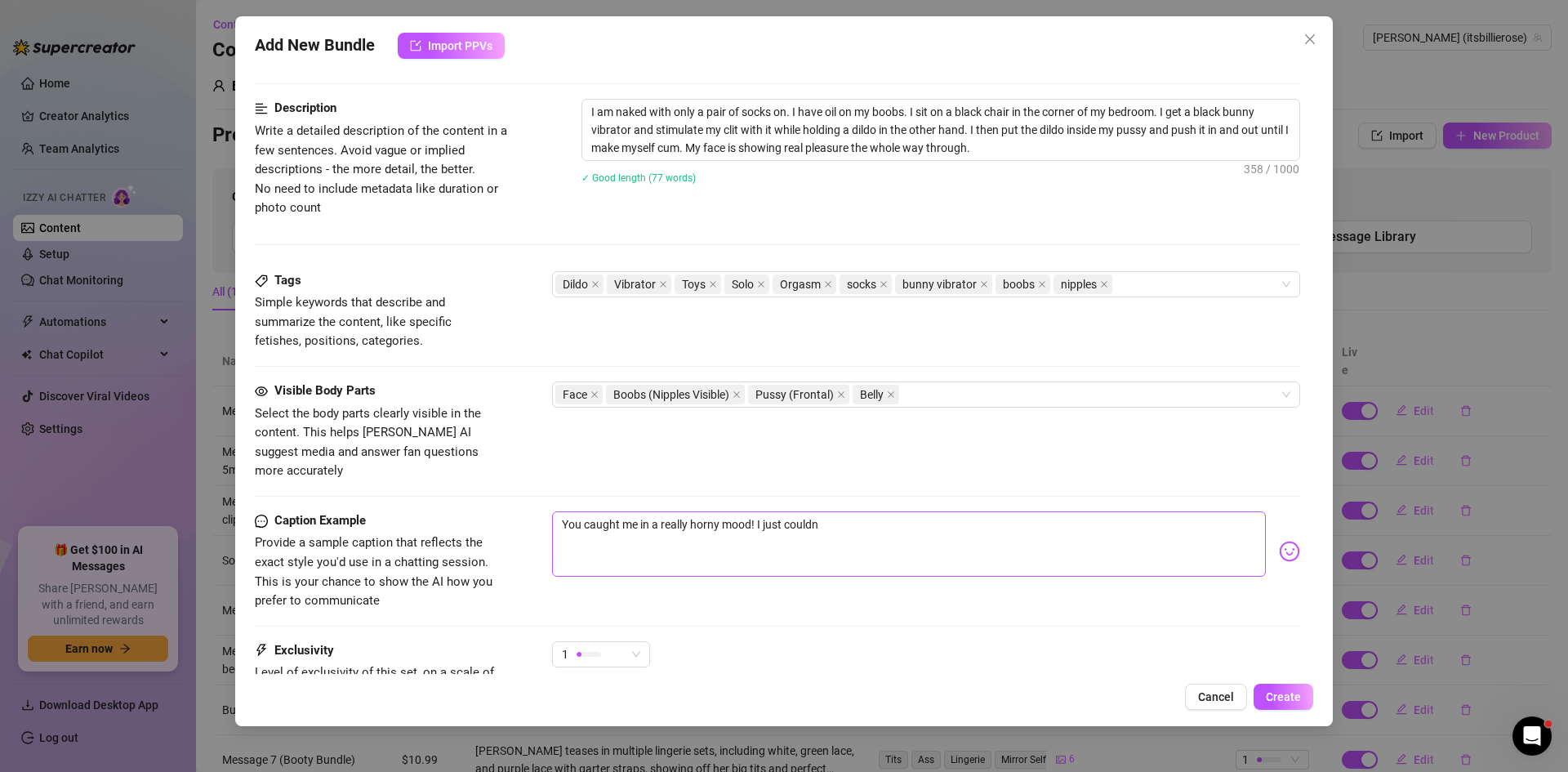
type textarea "You caught me in a really horny mood! I just couldn'"
type textarea "You caught me in a really horny mood! I just couldn't"
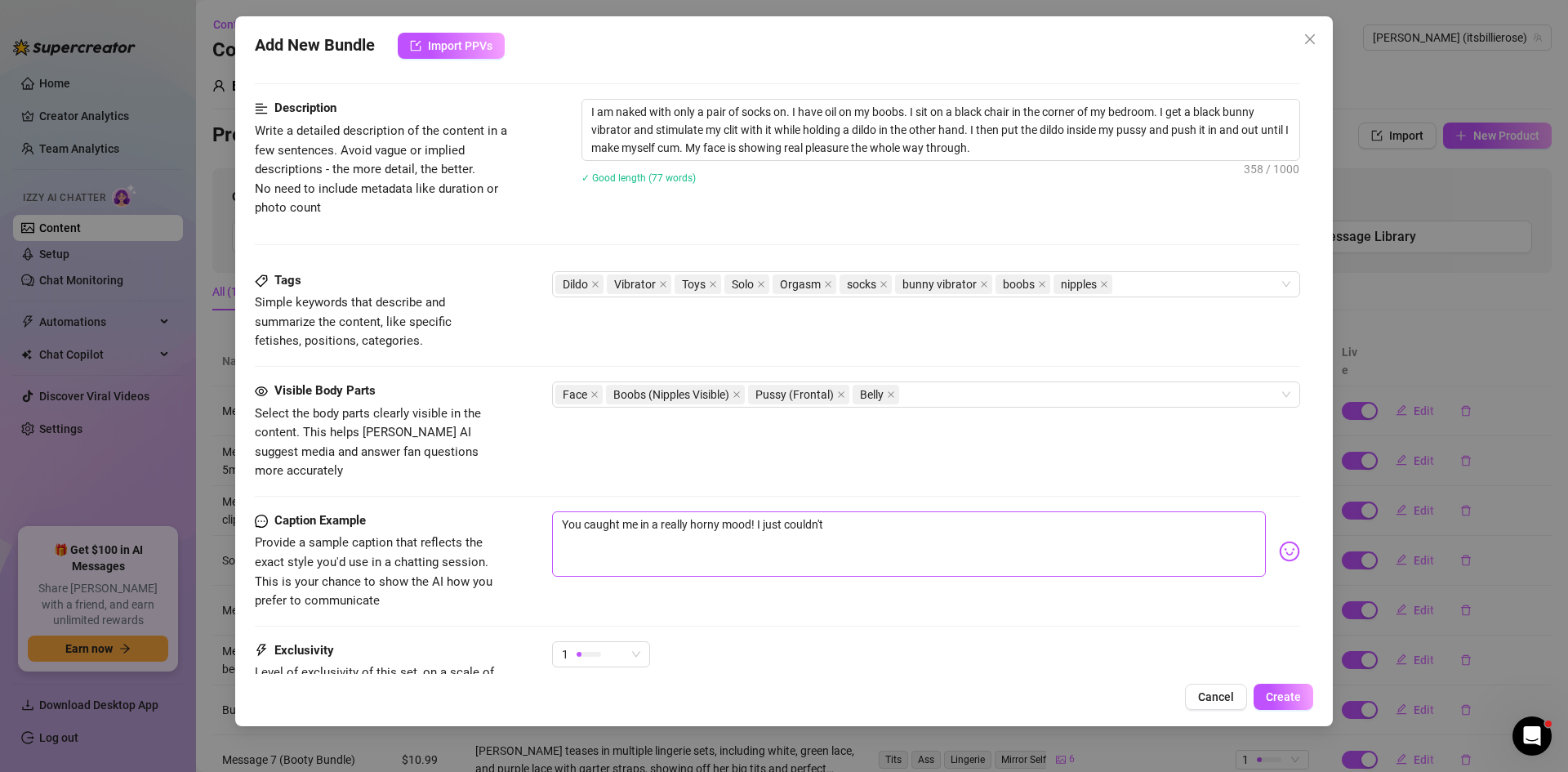
type textarea "You caught me in a really horny mood! I just couldn't"
type textarea "You caught me in a really horny mood! I just couldn't h"
type textarea "You caught me in a really horny mood! I just couldn't he"
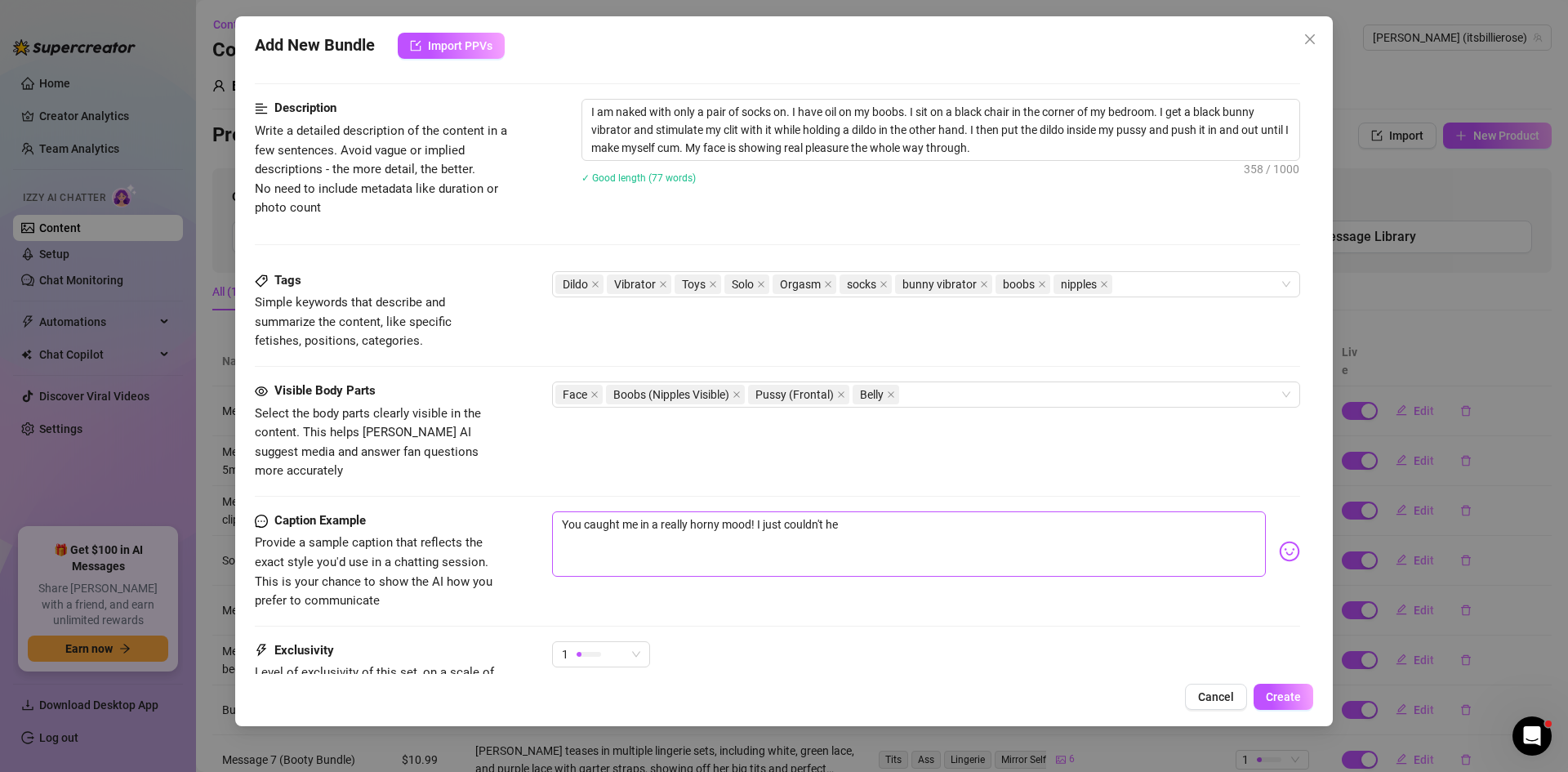
type textarea "You caught me in a really horny mood! I just couldn't hel"
type textarea "You caught me in a really horny mood! I just couldn't help"
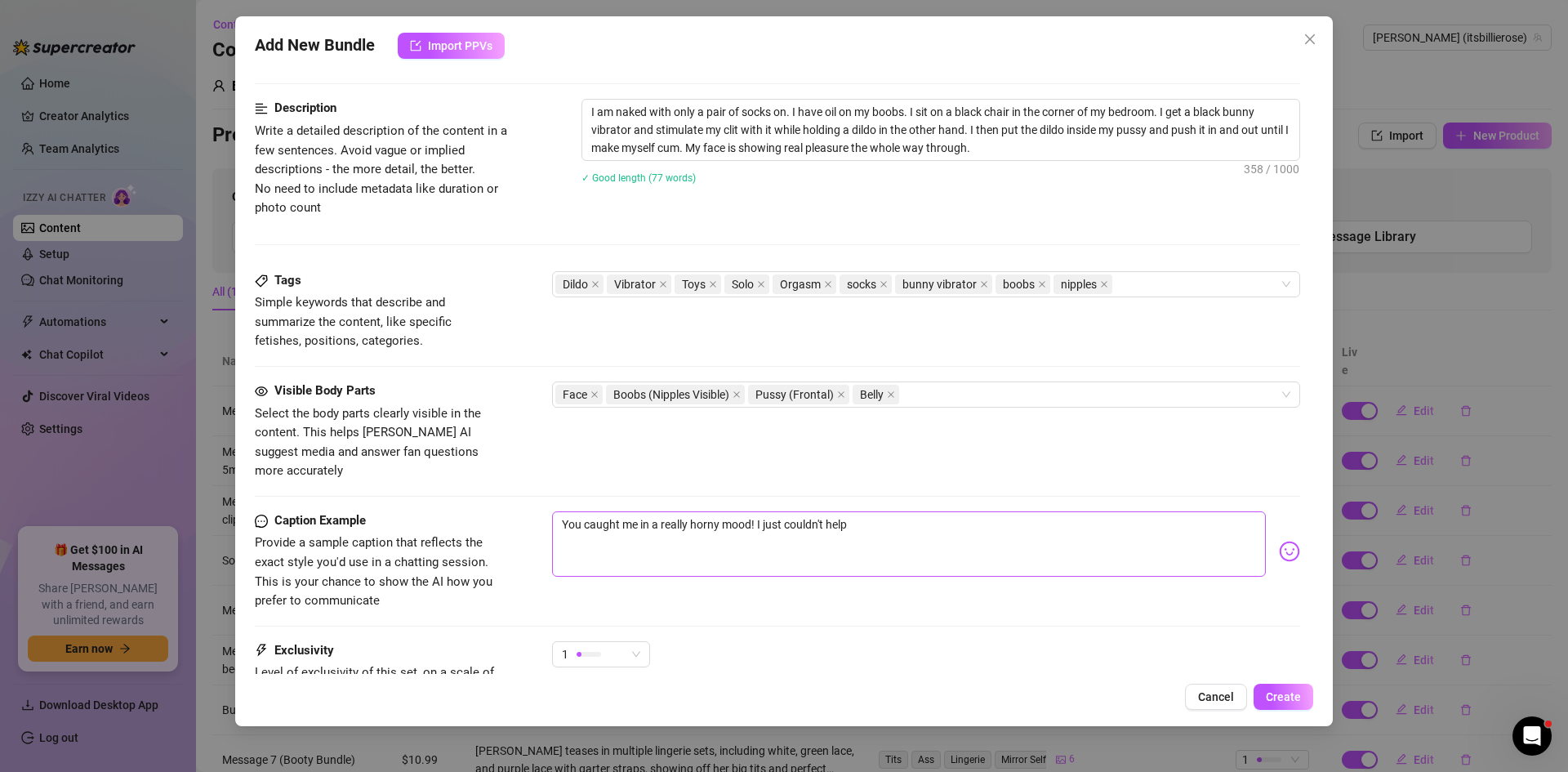
type textarea "You caught me in a really horny mood! I just couldn't help"
type textarea "You caught me in a really horny mood! I just couldn't help m"
type textarea "You caught me in a really horny mood! I just couldn't help my"
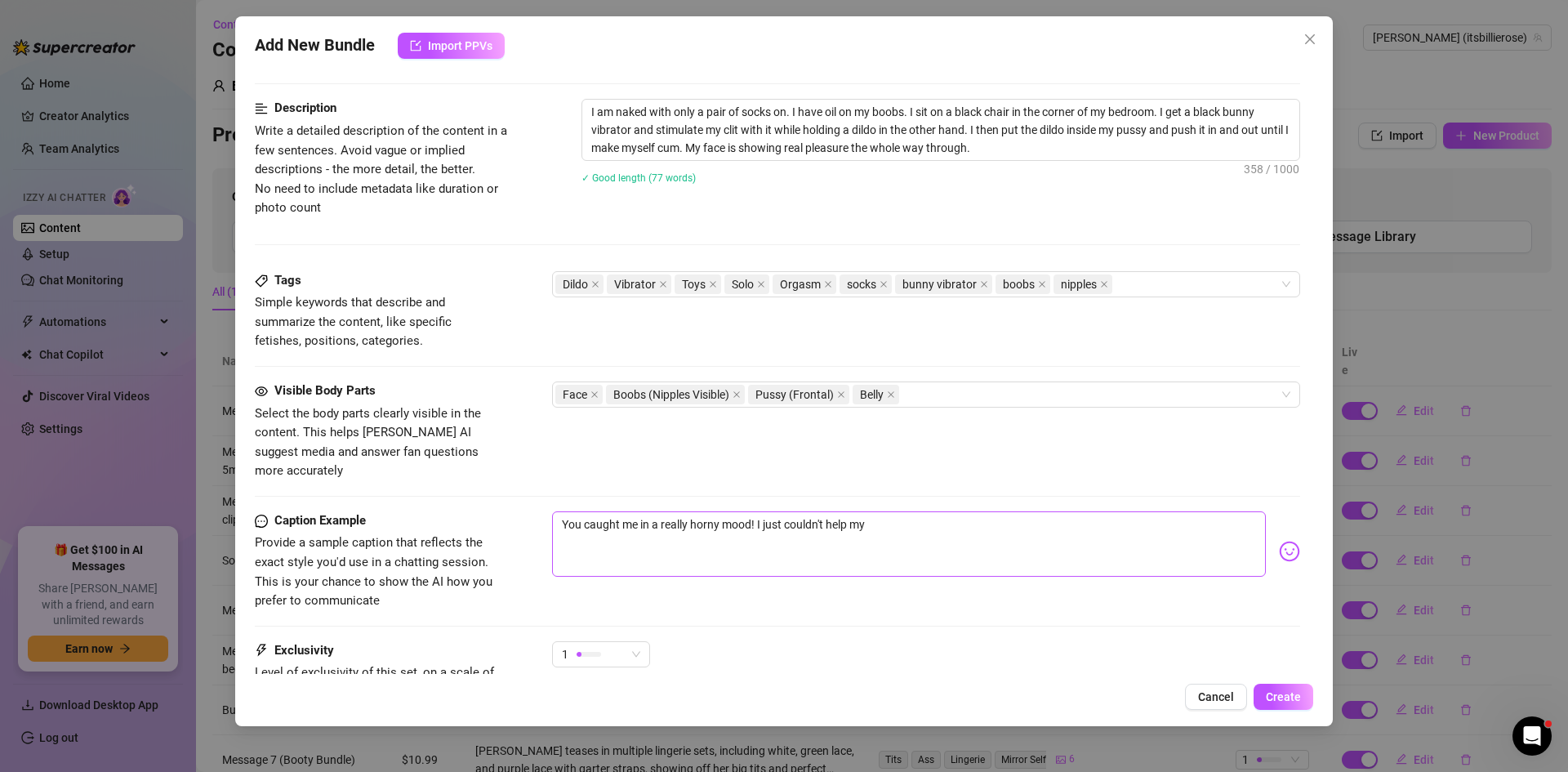
type textarea "You caught me in a really horny mood! I just couldn't help mys"
type textarea "You caught me in a really horny mood! I just couldn't help myse"
type textarea "You caught me in a really horny mood! I just couldn't help mysel"
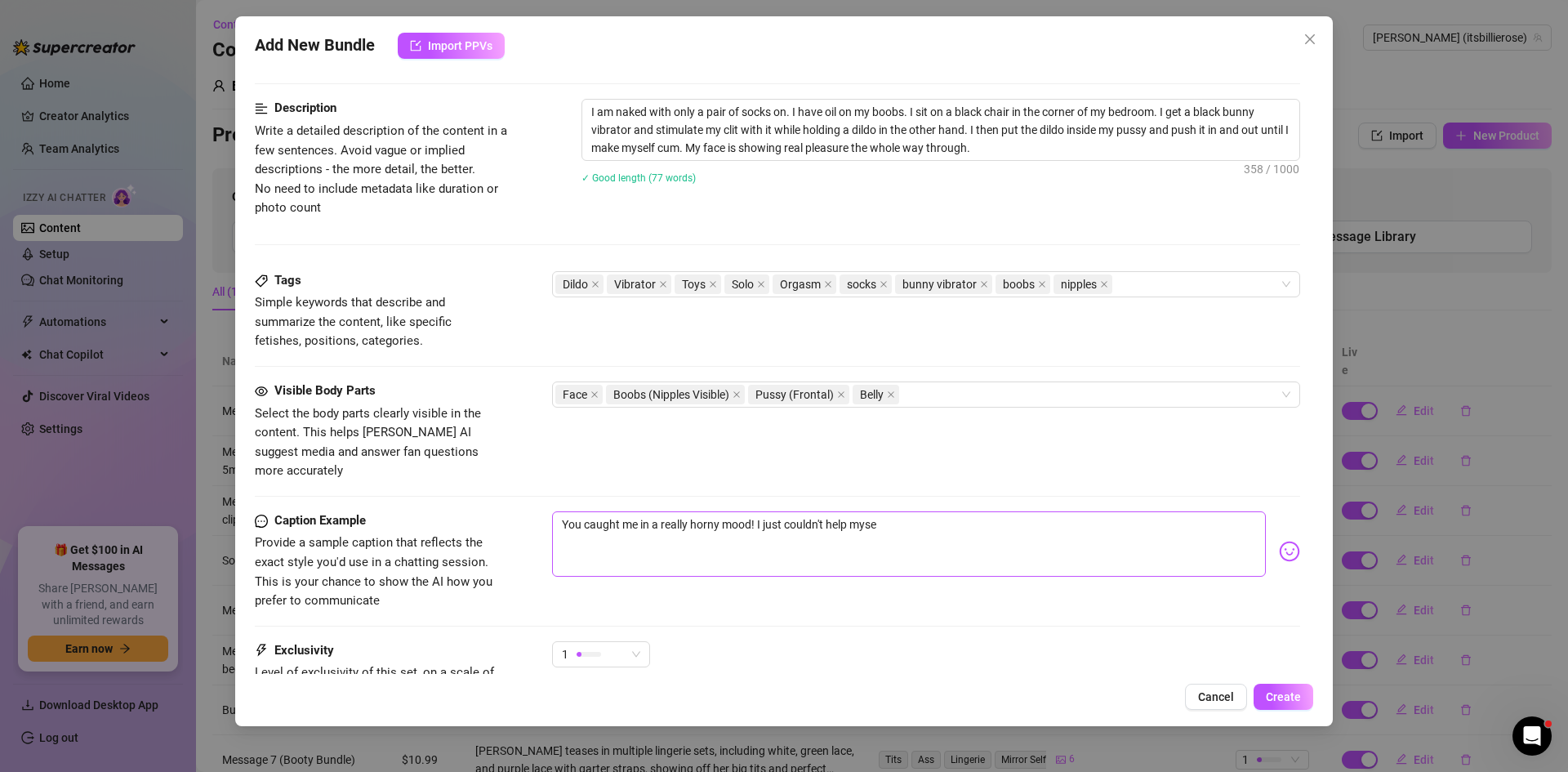
type textarea "You caught me in a really horny mood! I just couldn't help mysel"
type textarea "You caught me in a really horny mood! I just couldn't help myself"
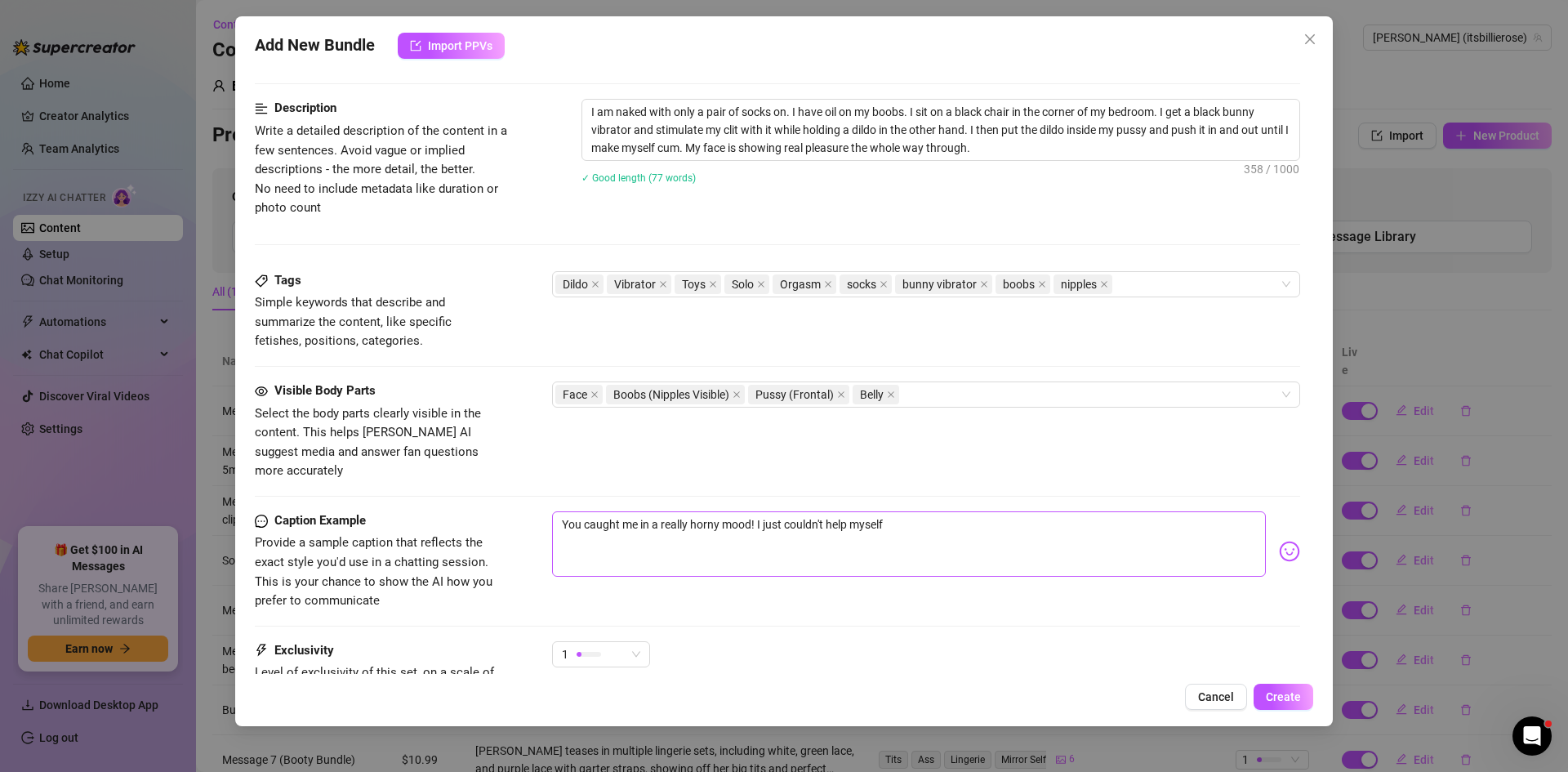
type textarea "You caught me in a really horny mood! I just couldn't help myself h"
type textarea "You caught me in a really horny mood! I just couldn't help myself"
type textarea "You caught me in a really horny mood! I just couldn't help myself t"
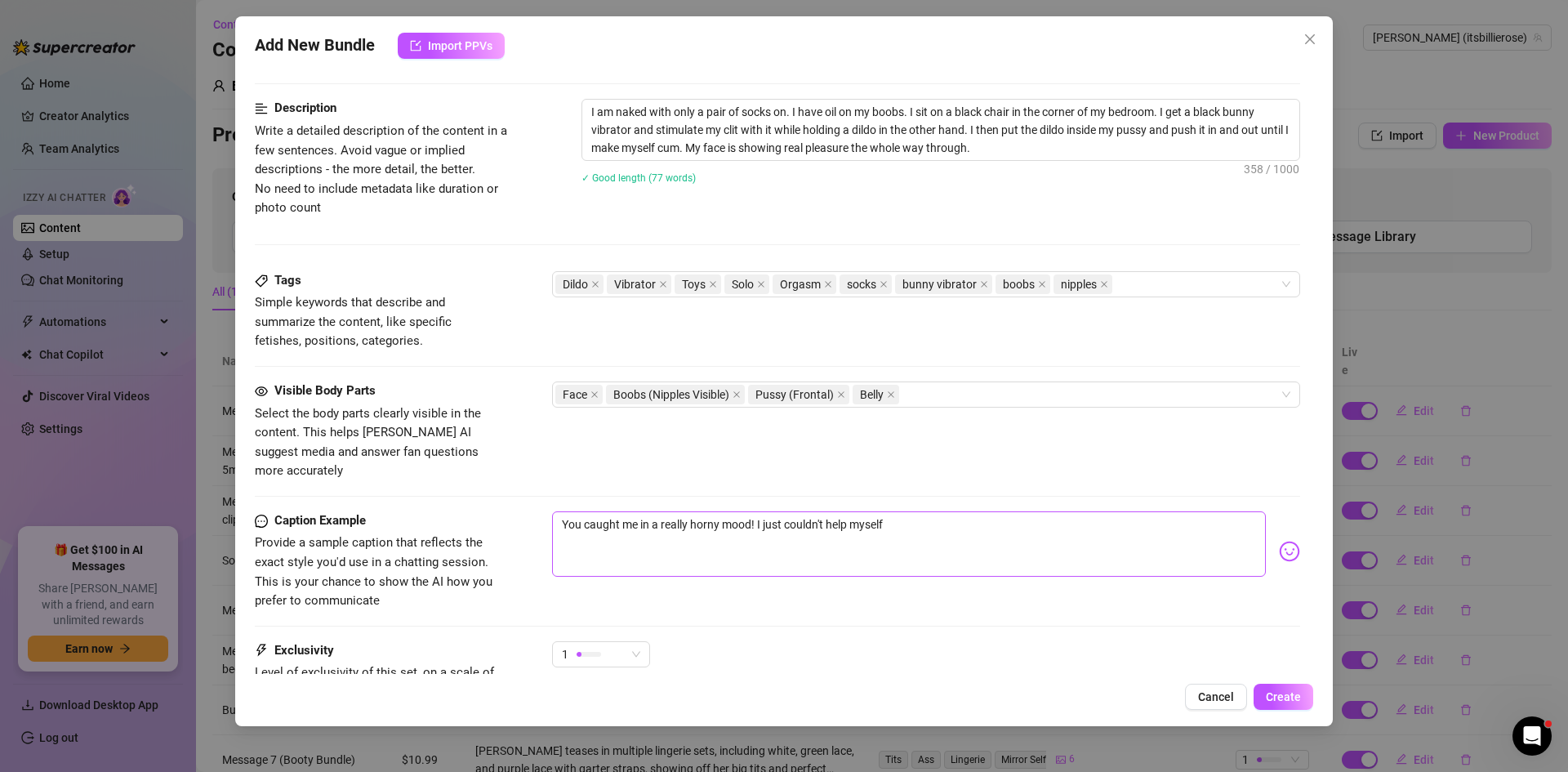
type textarea "You caught me in a really horny mood! I just couldn't help myself t"
type textarea "You caught me in a really horny mood! I just couldn't help myself th"
type textarea "You caught me in a really horny mood! I just couldn't help myself thi"
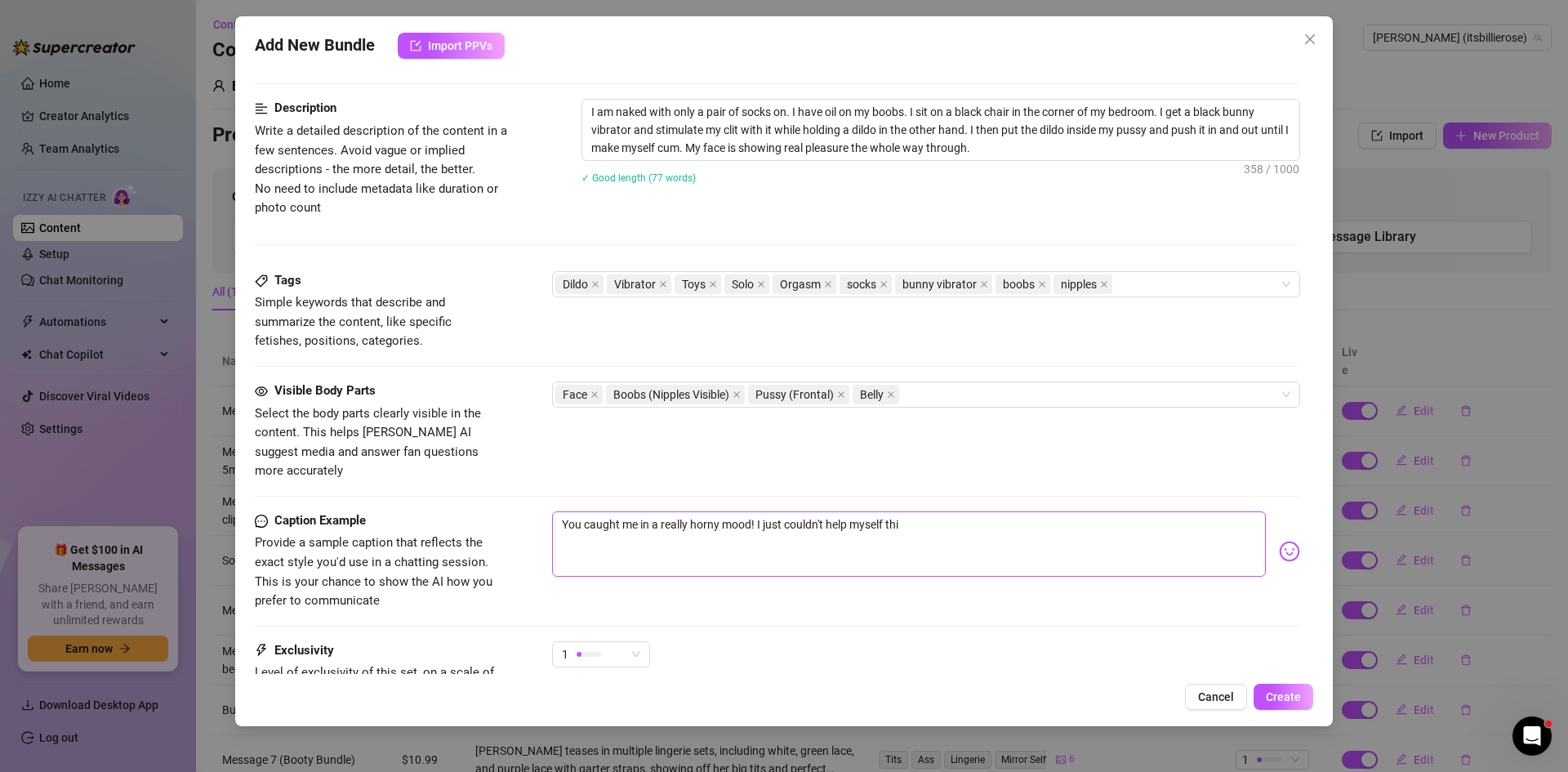
type textarea "You caught me in a really horny mood! I just couldn't help myself this"
type textarea "You caught me in a really horny mood! I just couldn't help myself this t"
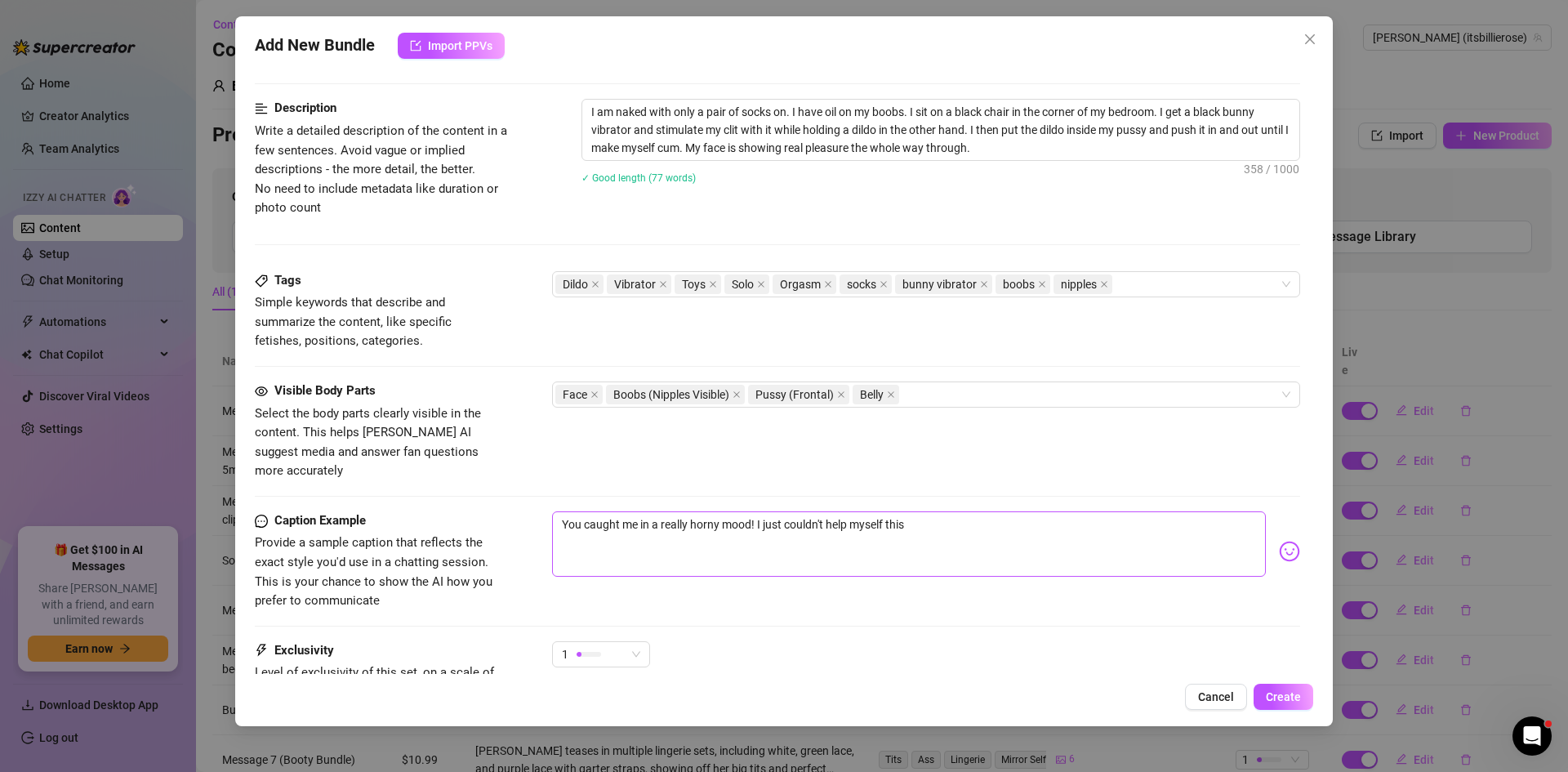
type textarea "You caught me in a really horny mood! I just couldn't help myself this t"
type textarea "You caught me in a really horny mood! I just couldn't help myself this ti"
type textarea "You caught me in a really horny mood! I just couldn't help myself this [PERSON_…"
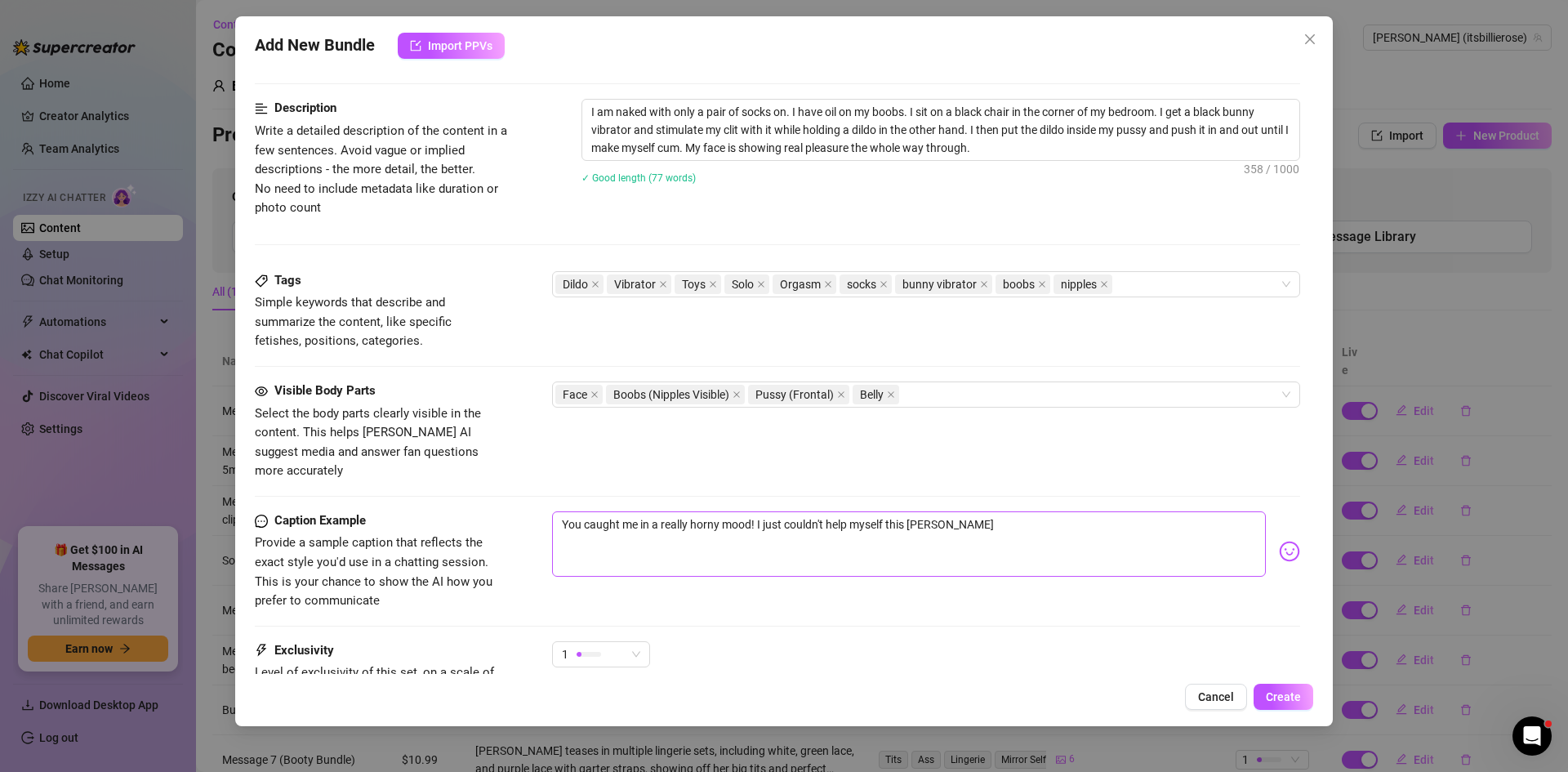
type textarea "You caught me in a really horny mood! I just couldn't help myself this time"
type textarea "You caught me in a really horny mood! I just couldn't help myself this time a"
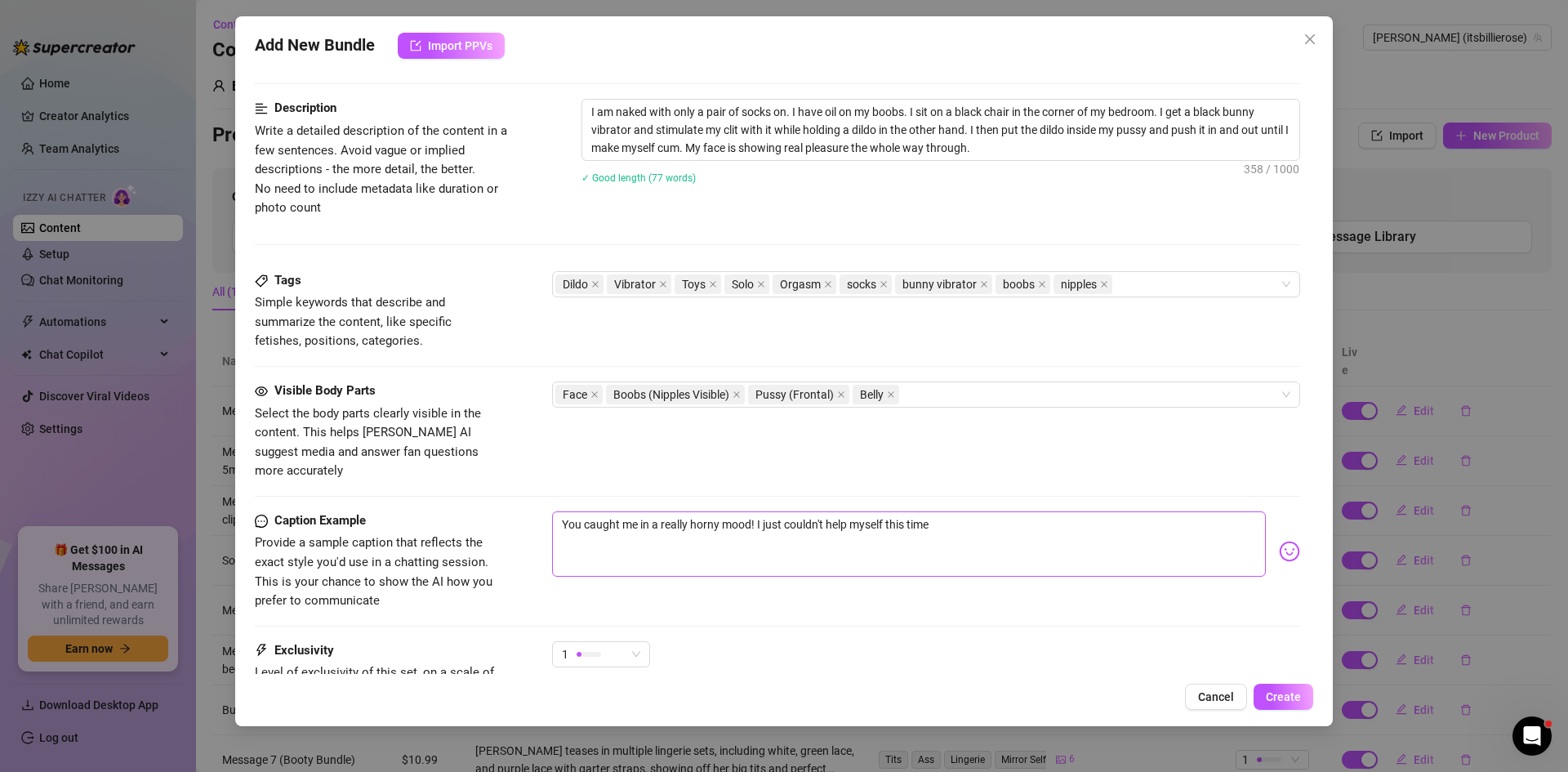
type textarea "You caught me in a really horny mood! I just couldn't help myself this time a"
type textarea "You caught me in a really horny mood! I just couldn't help myself this time an"
type textarea "You caught me in a really horny mood! I just couldn't help myself this time and"
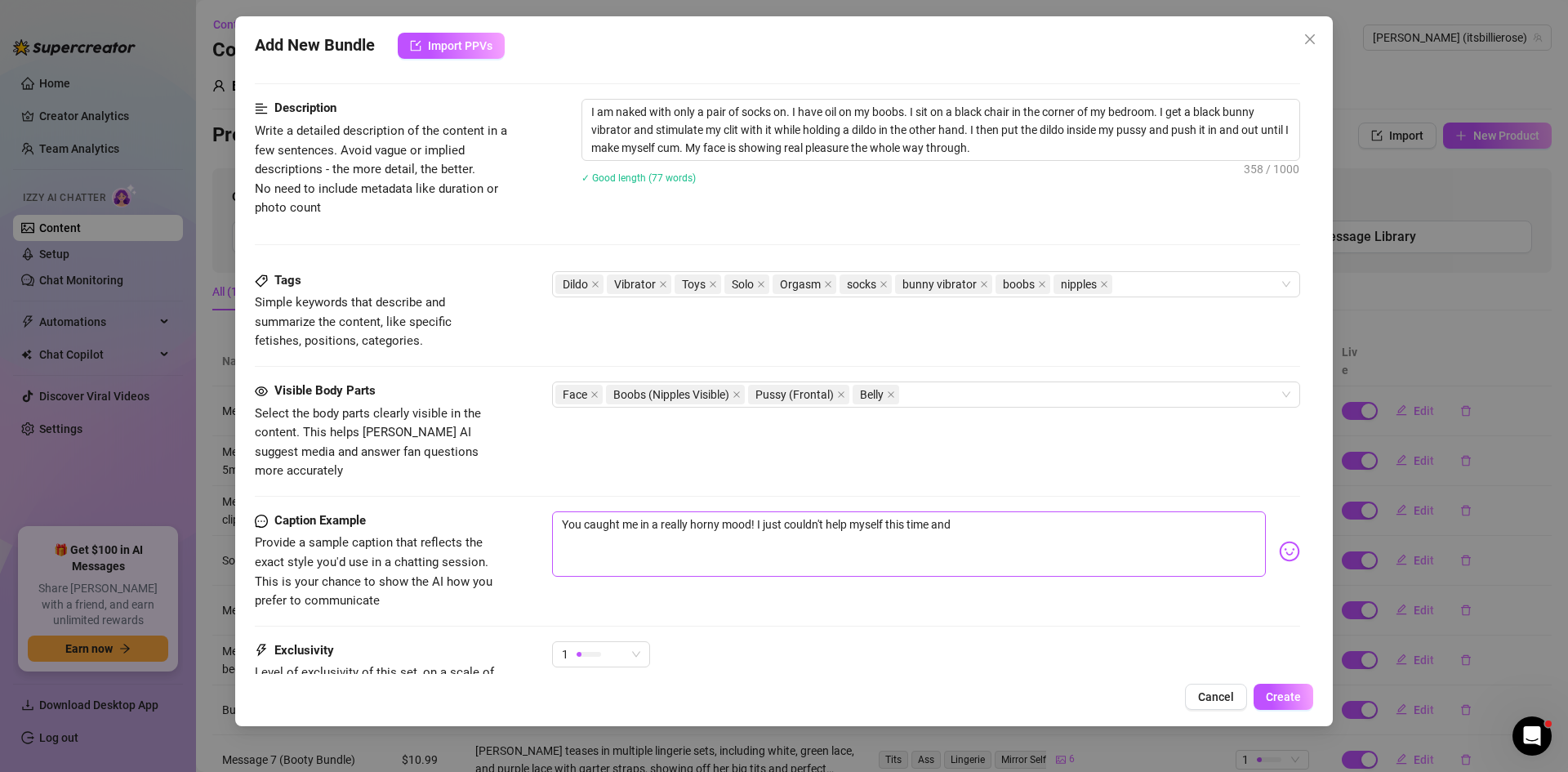
type textarea "You caught me in a really horny mood! I just couldn't help myself this time and"
type textarea "You caught me in a really horny mood! I just couldn't help myself this time and…"
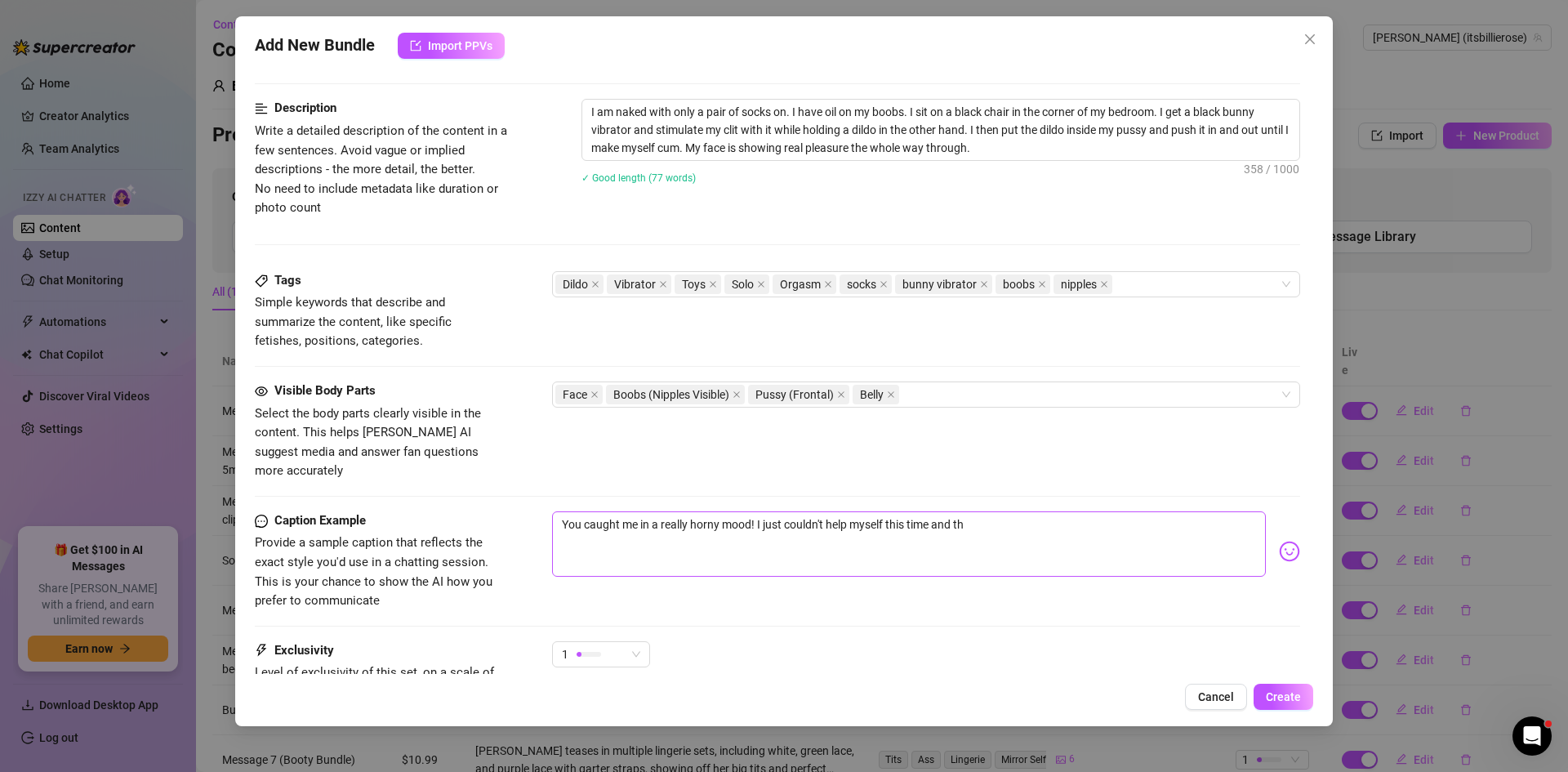
type textarea "You caught me in a really horny mood! I just couldn't help myself this time and…"
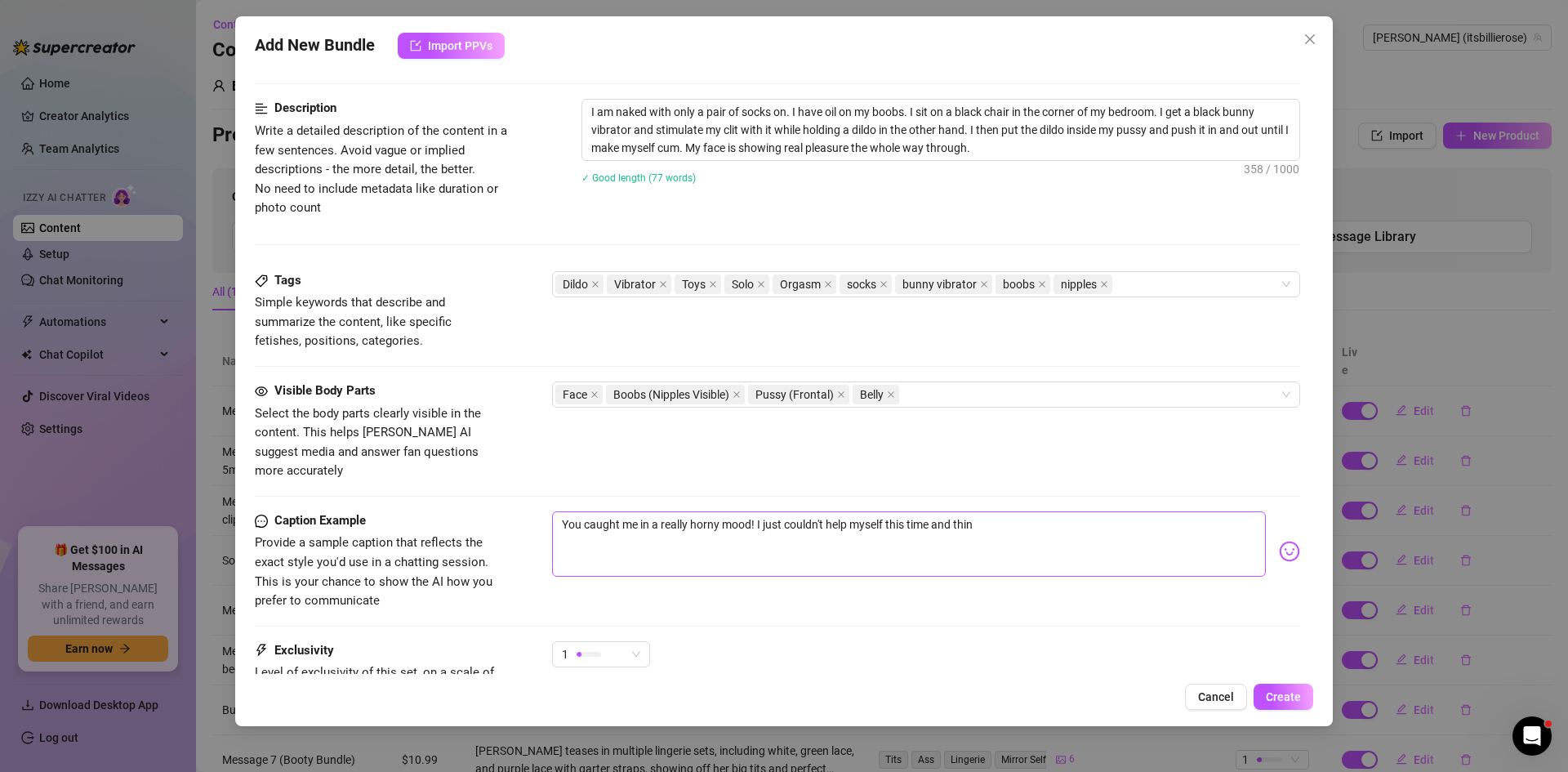
type textarea "You caught me in a really horny mood! I just couldn't help myself this time and…"
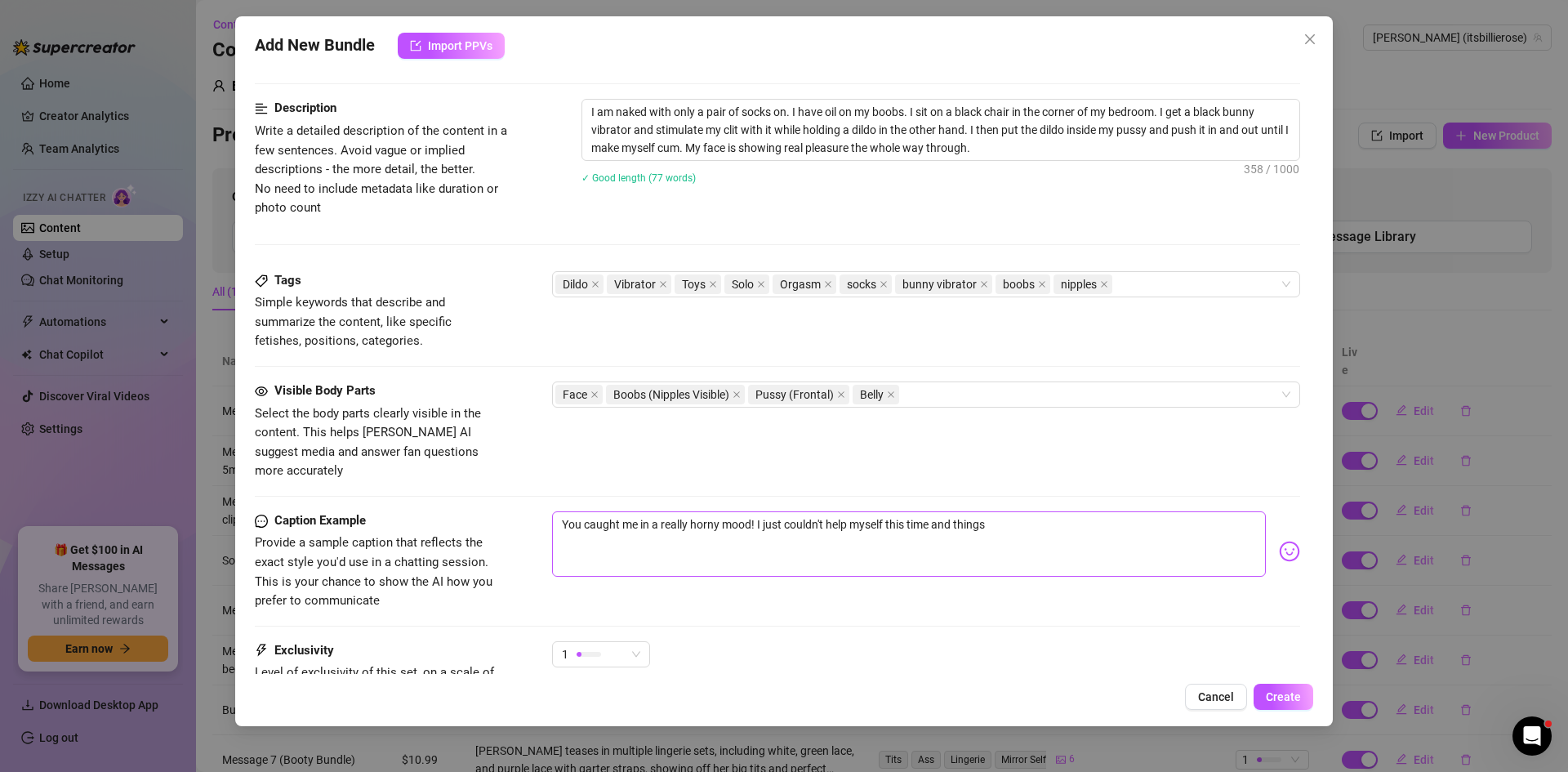
type textarea "You caught me in a really horny mood! I just couldn't help myself this time and…"
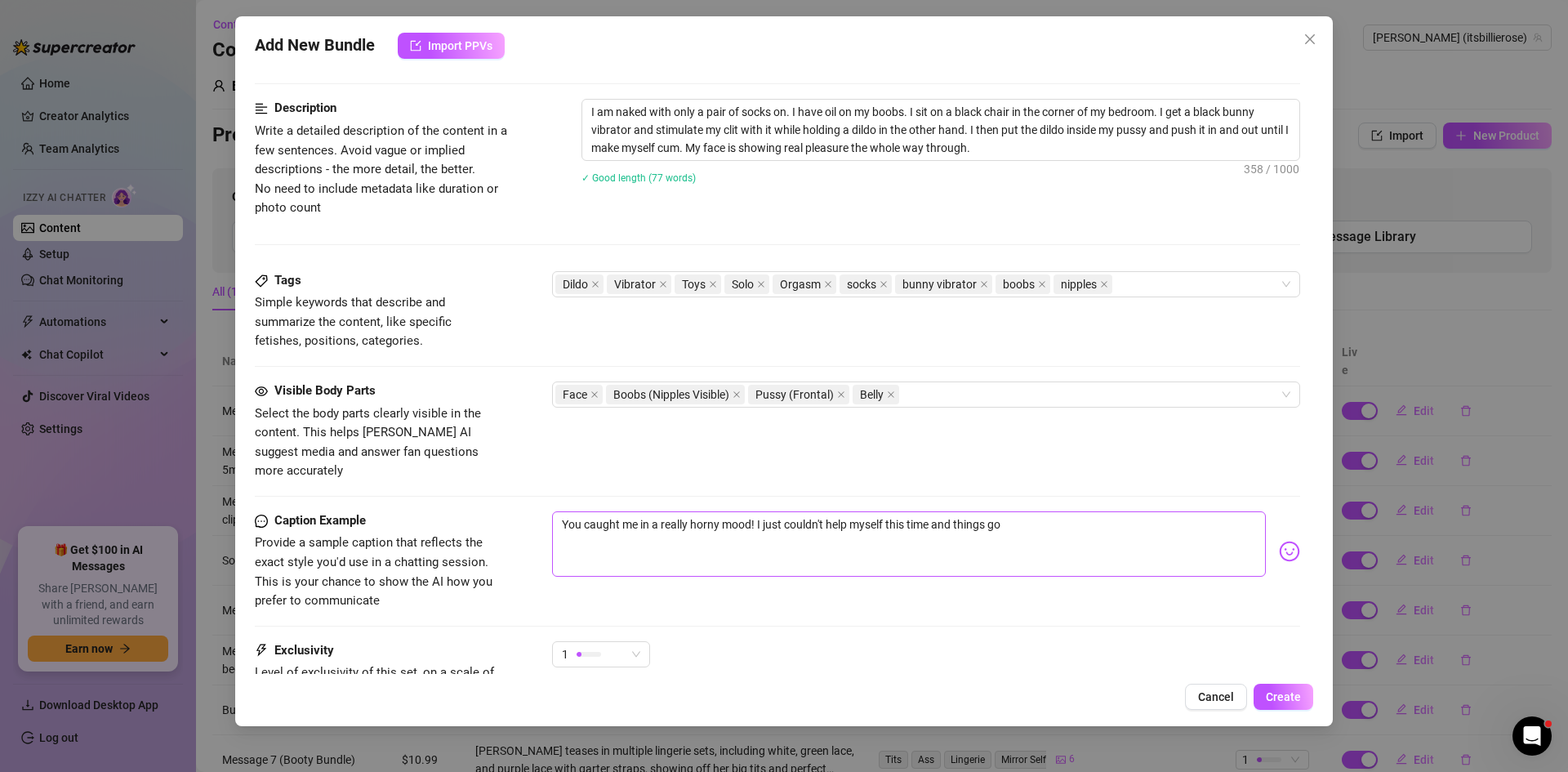
type textarea "You caught me in a really horny mood! I just couldn't help myself this time and…"
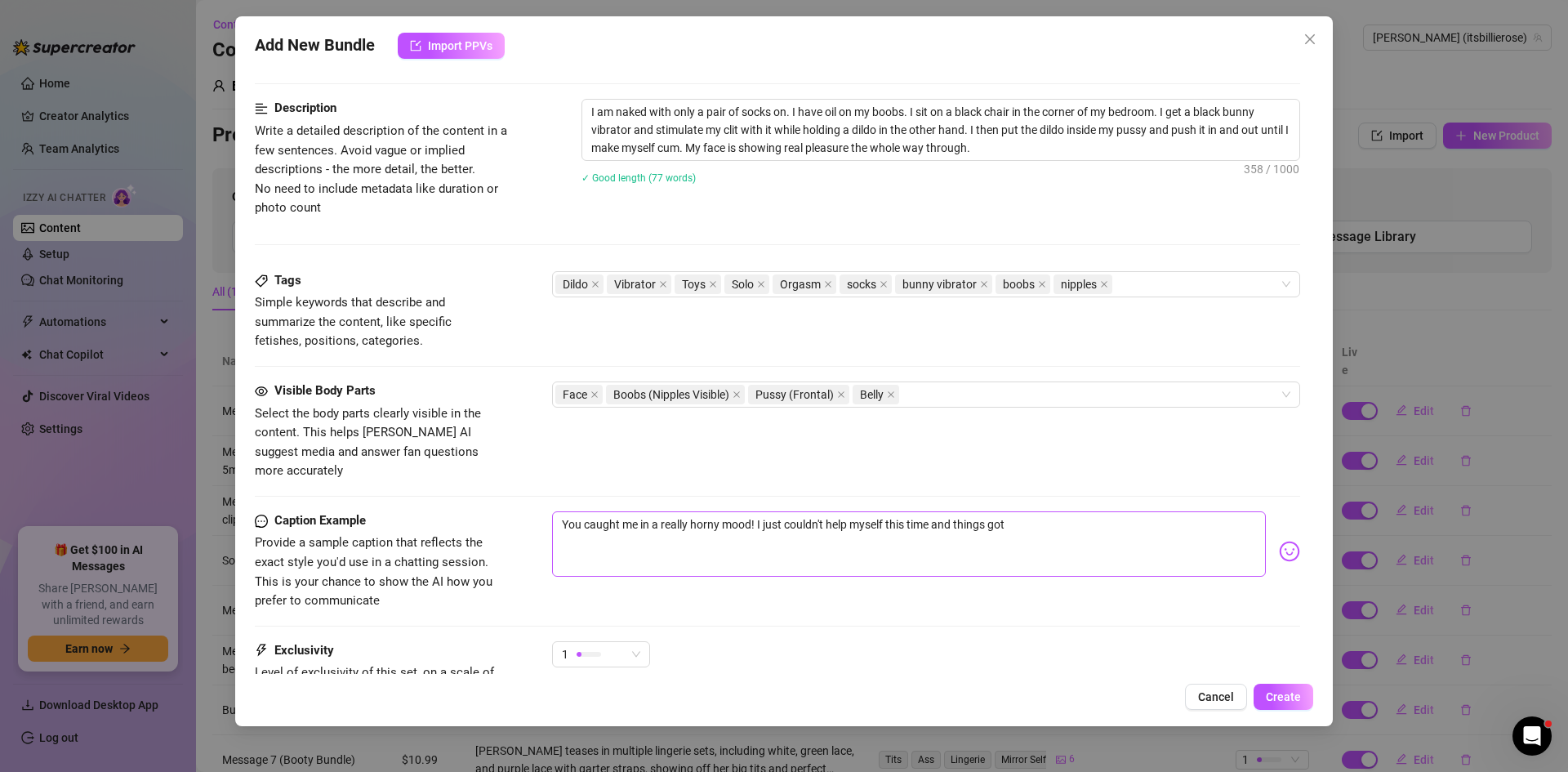
type textarea "You caught me in a really horny mood! I just couldn't help myself this time and…"
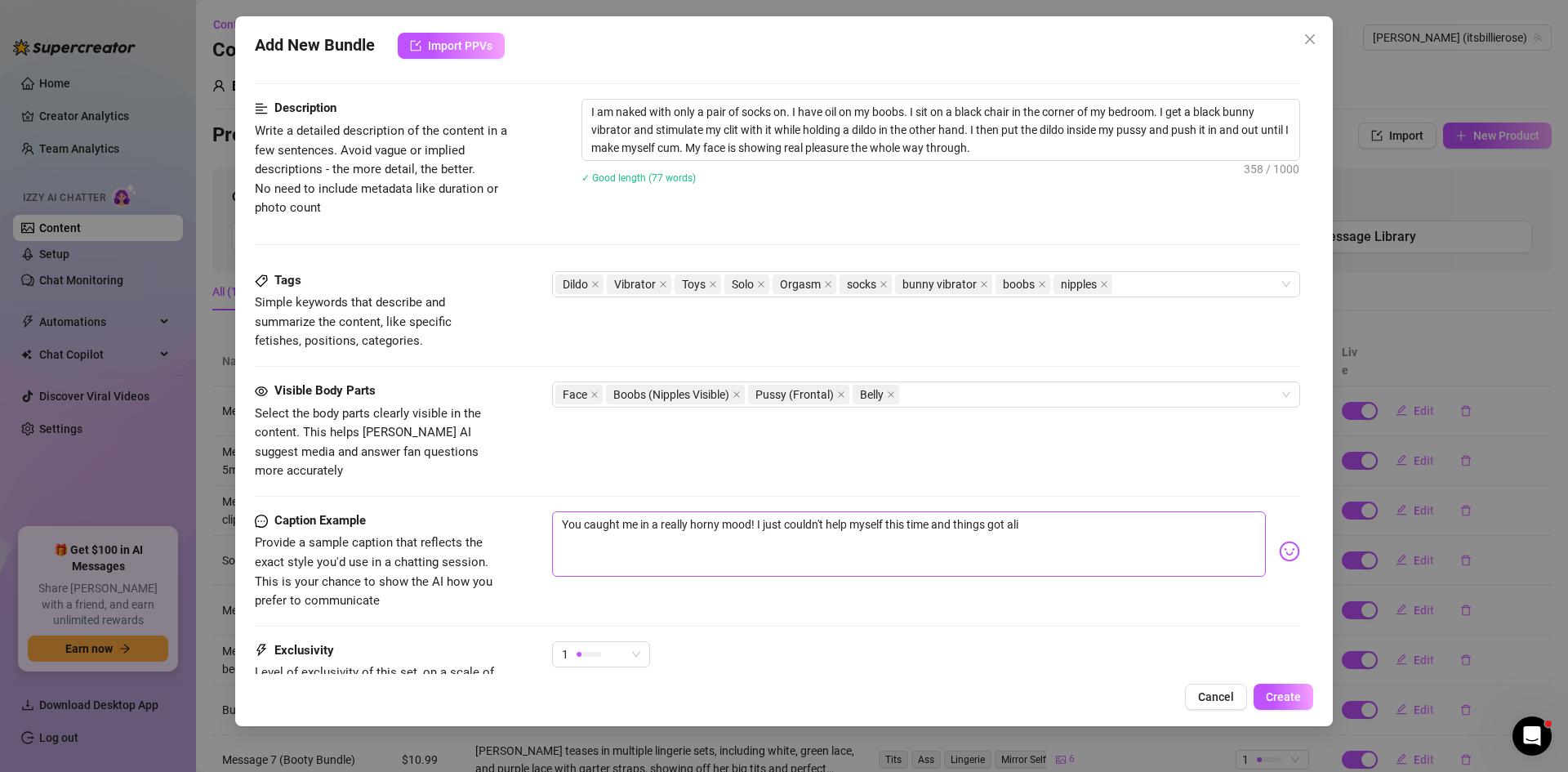
type textarea "You caught me in a really horny mood! I just couldn't help myself this time and…"
click at [1015, 511] on textarea "You caught me in a really horny mood! I just couldn't help myself this time and…" at bounding box center [909, 543] width 714 height 65
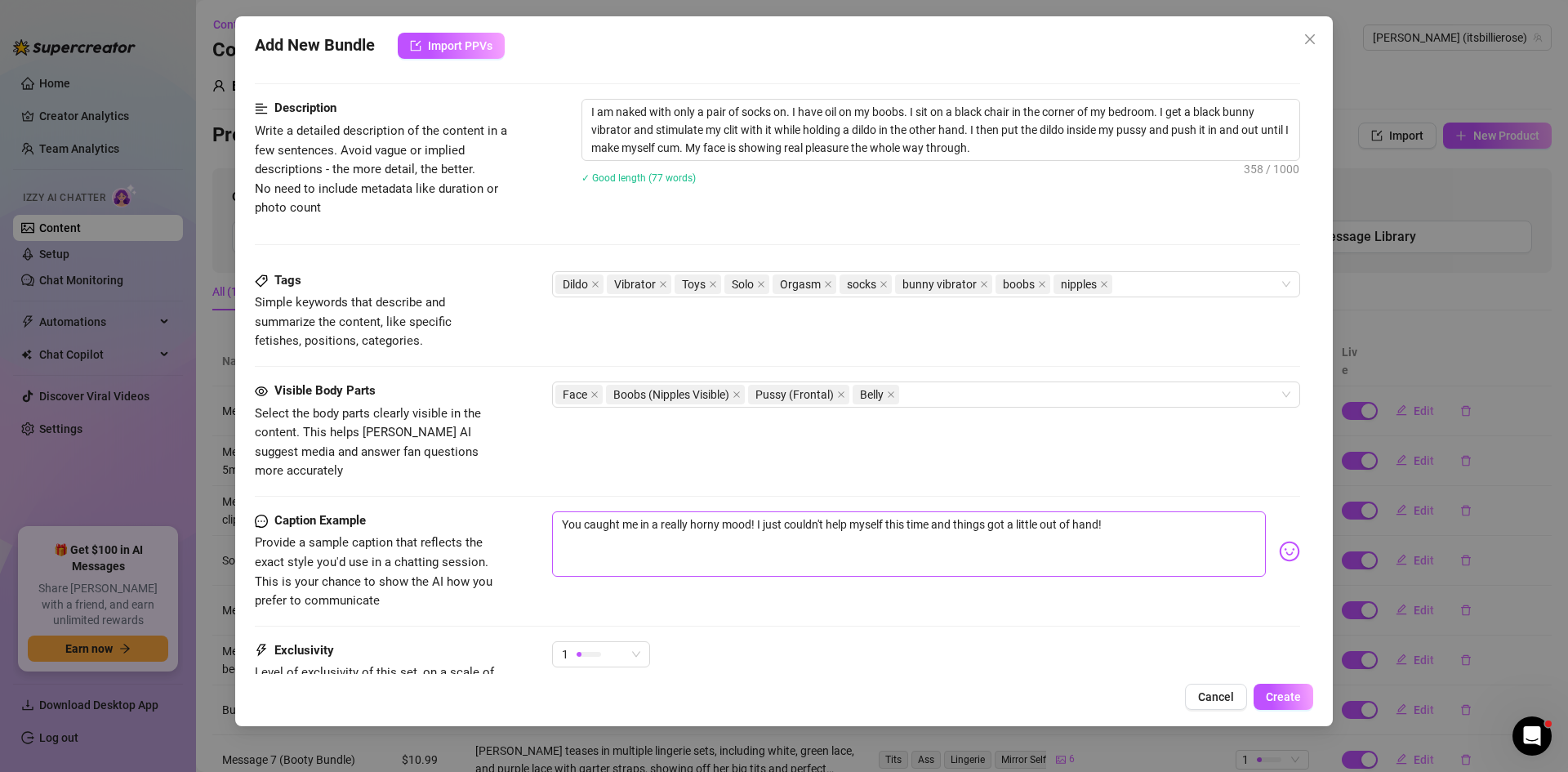
click at [1131, 517] on textarea "You caught me in a really horny mood! I just couldn't help myself this time and…" at bounding box center [909, 543] width 714 height 65
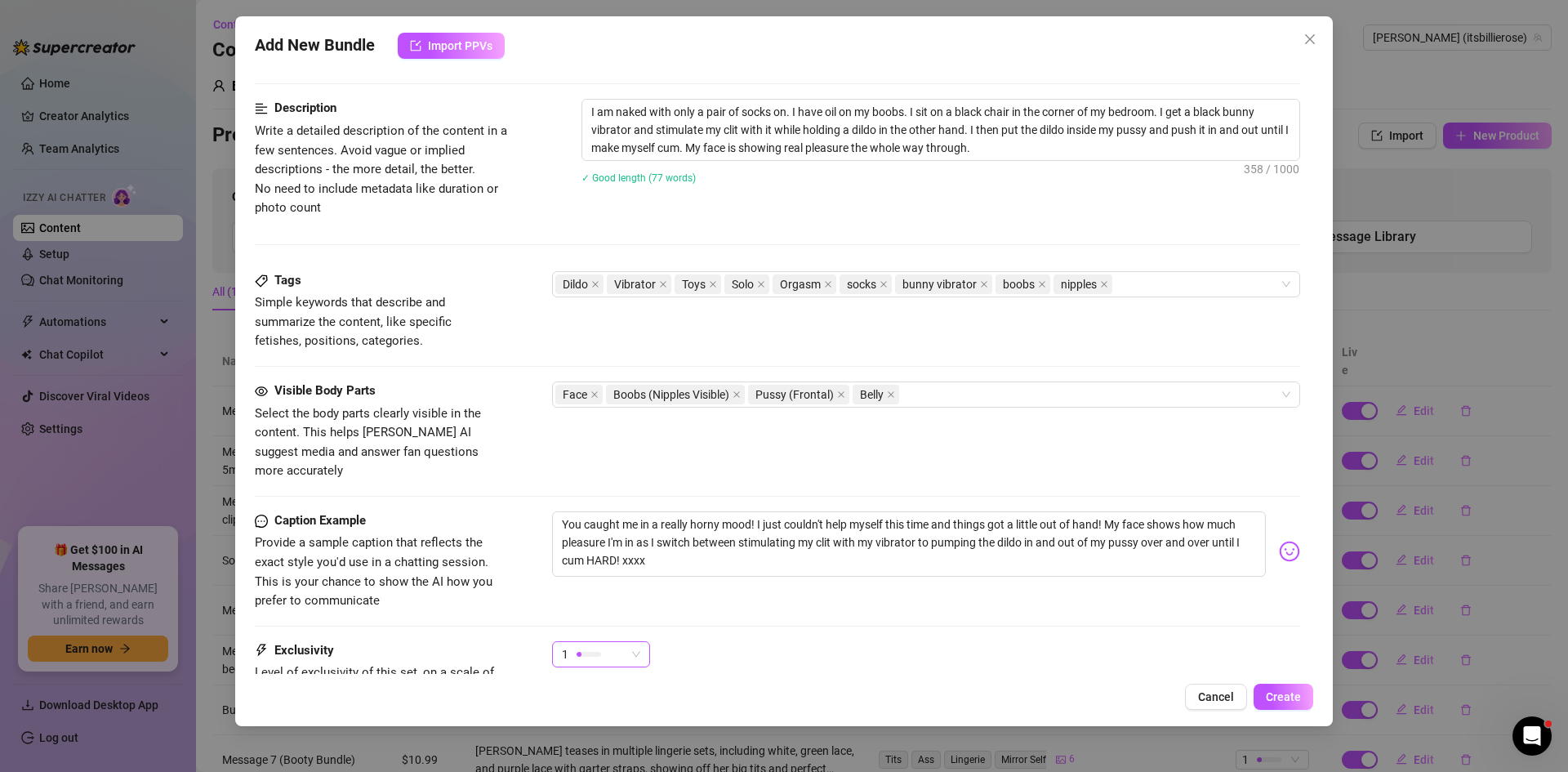
click at [640, 641] on div "1" at bounding box center [602, 654] width 98 height 26
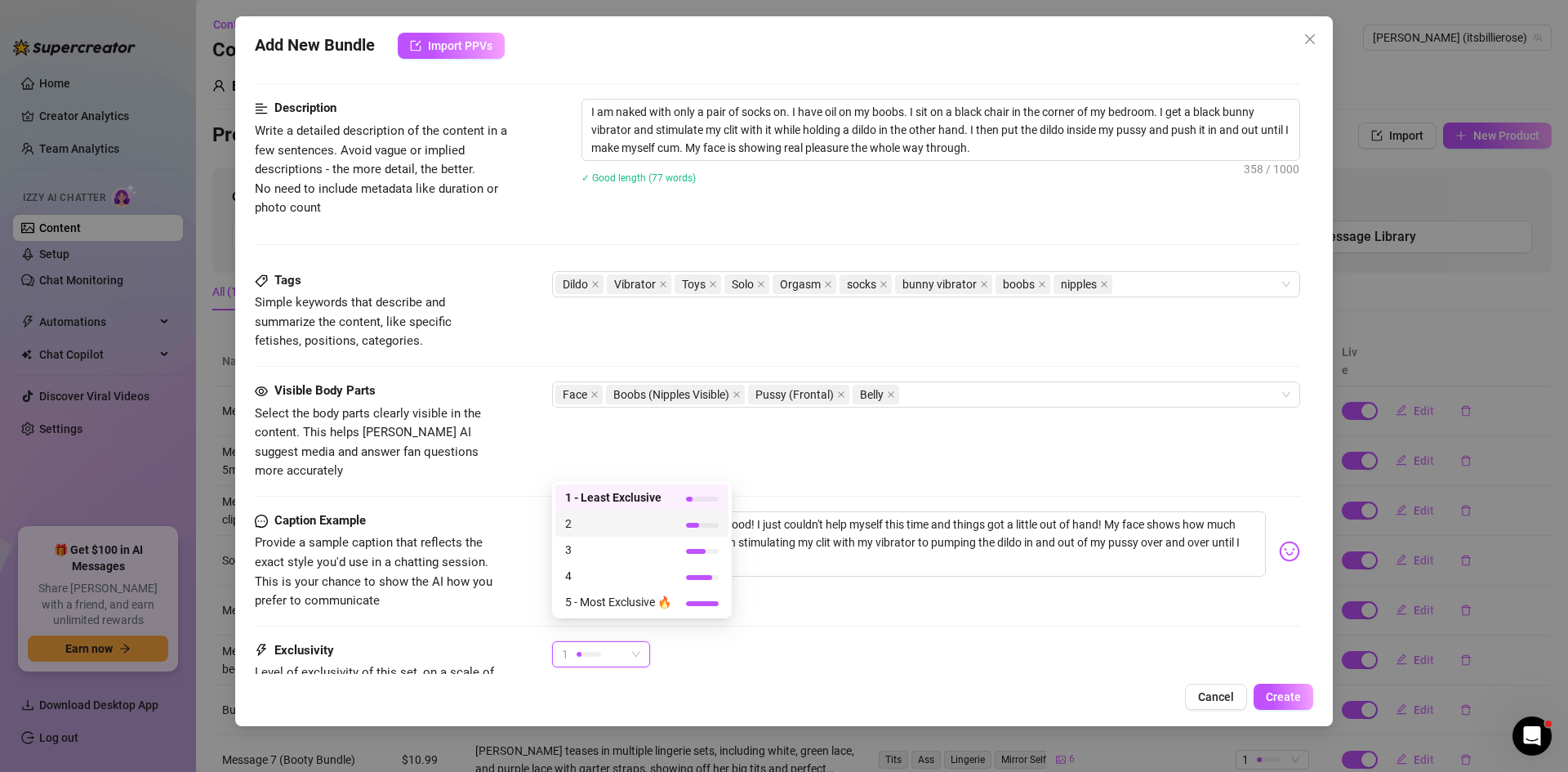
click at [611, 527] on span "2" at bounding box center [619, 523] width 107 height 18
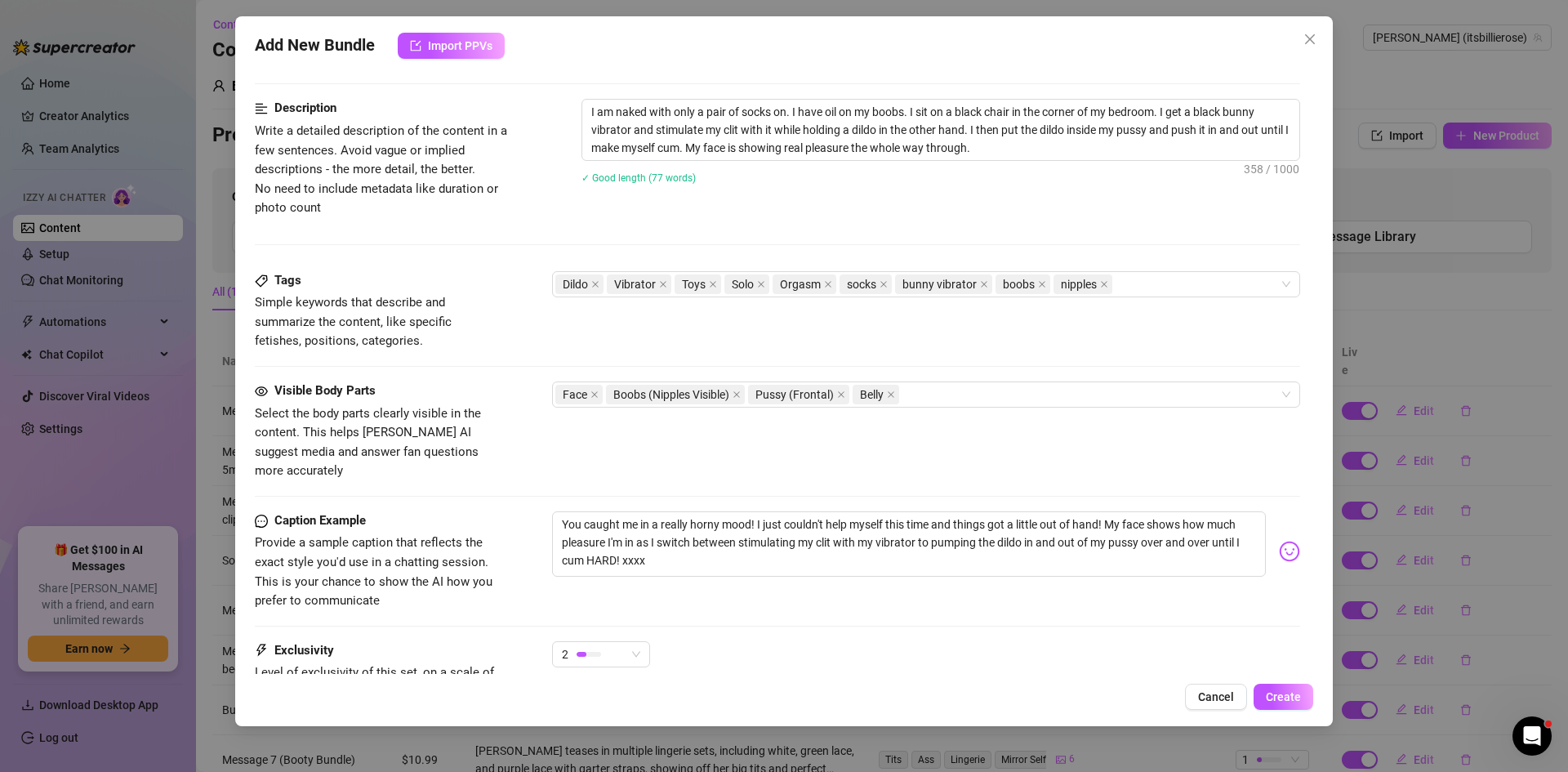
scroll to position [786, 0]
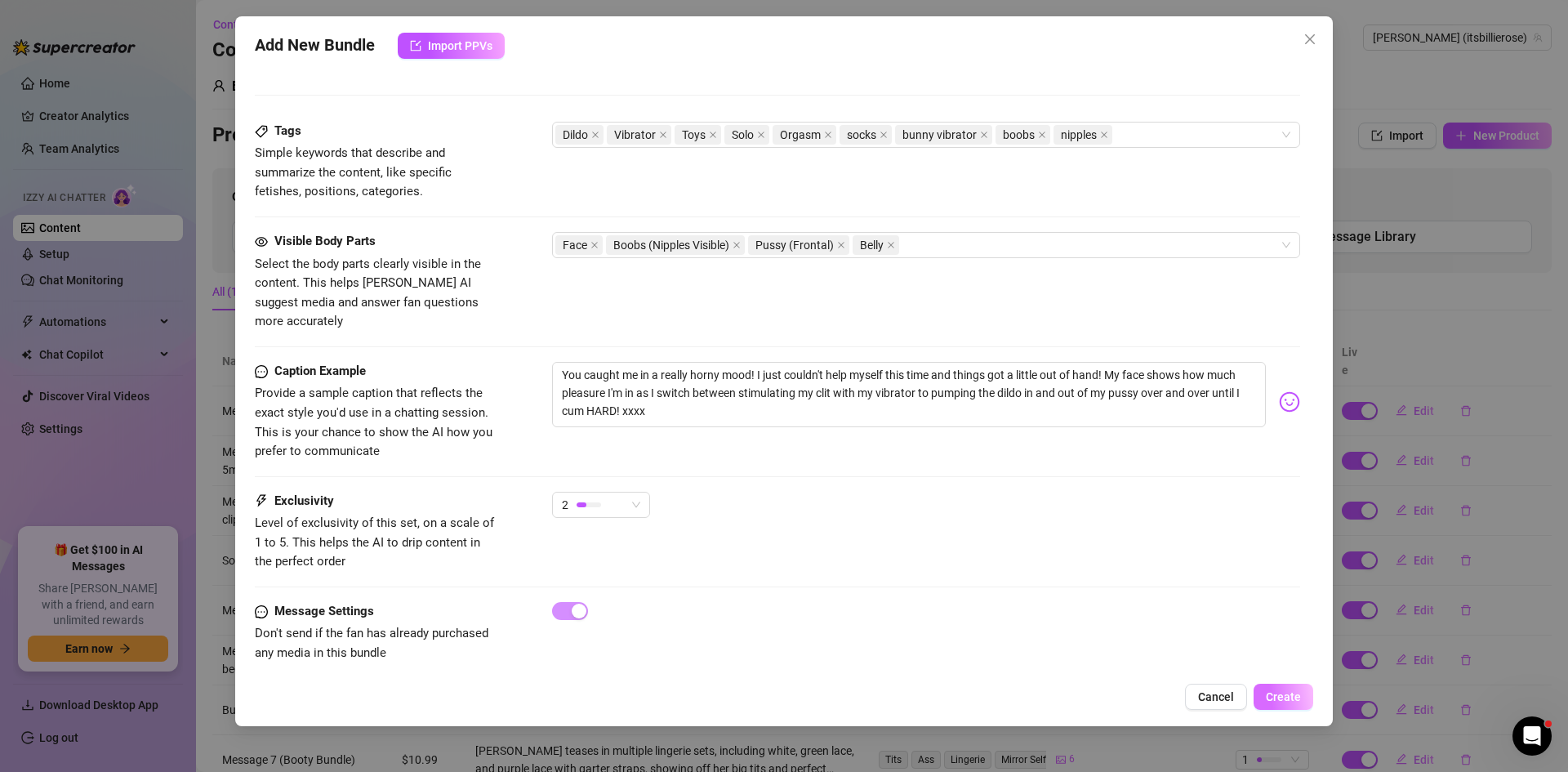
click at [1280, 687] on button "Create" at bounding box center [1283, 697] width 59 height 26
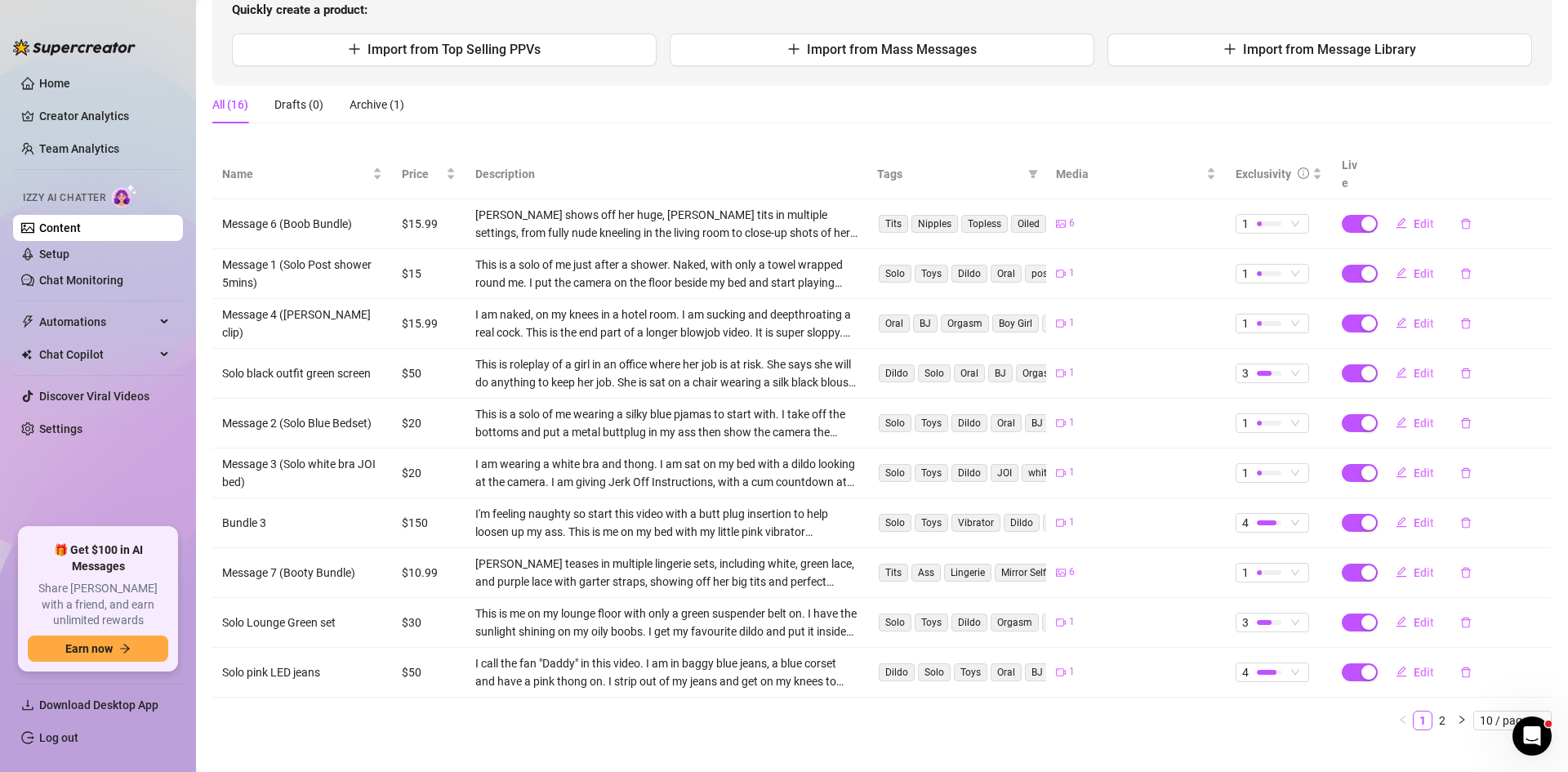
scroll to position [189, 0]
click at [1414, 514] on span "Edit" at bounding box center [1425, 520] width 21 height 13
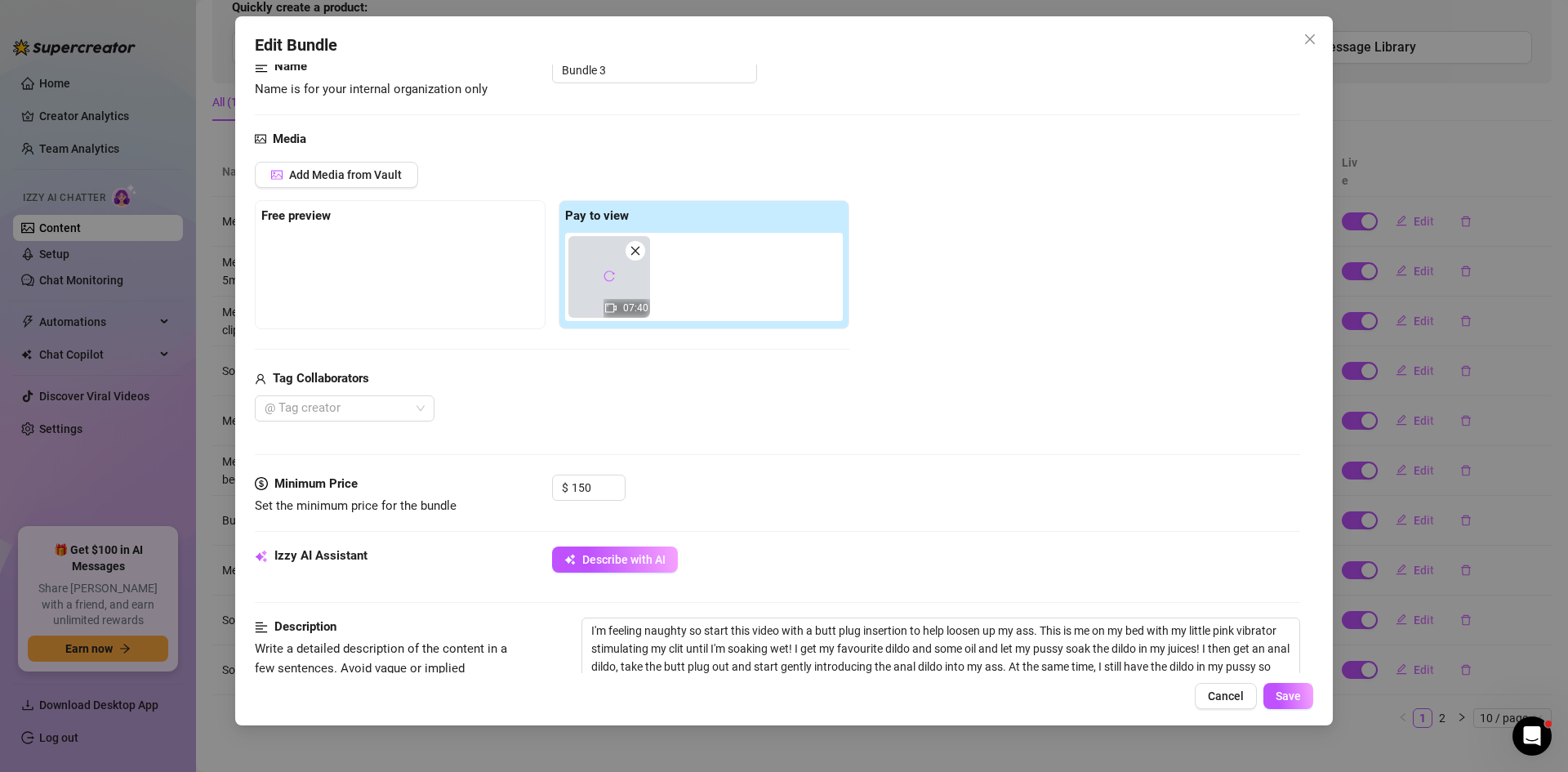
scroll to position [110, 0]
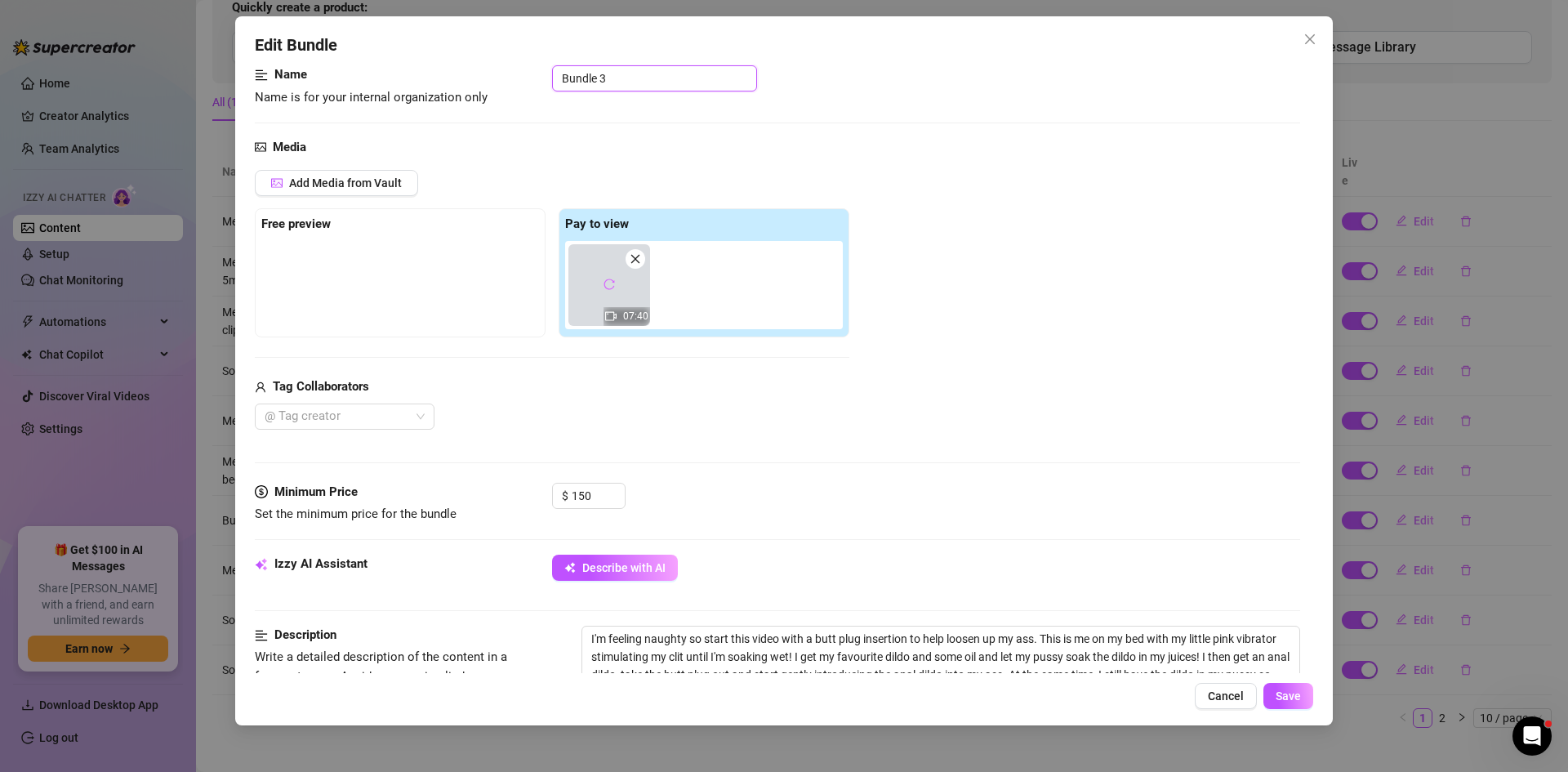
click at [625, 88] on input "Bundle 3" at bounding box center [654, 78] width 205 height 26
click at [1310, 693] on button "Save" at bounding box center [1288, 696] width 50 height 26
